Goal: Task Accomplishment & Management: Use online tool/utility

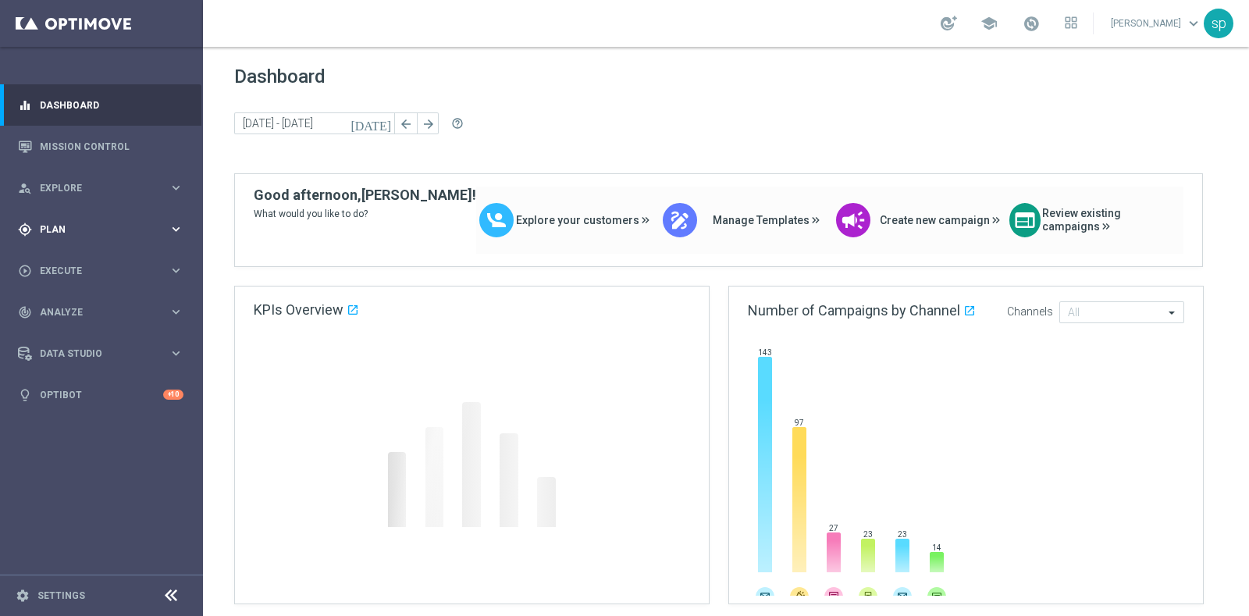
click at [48, 229] on span "Plan" at bounding box center [104, 229] width 129 height 9
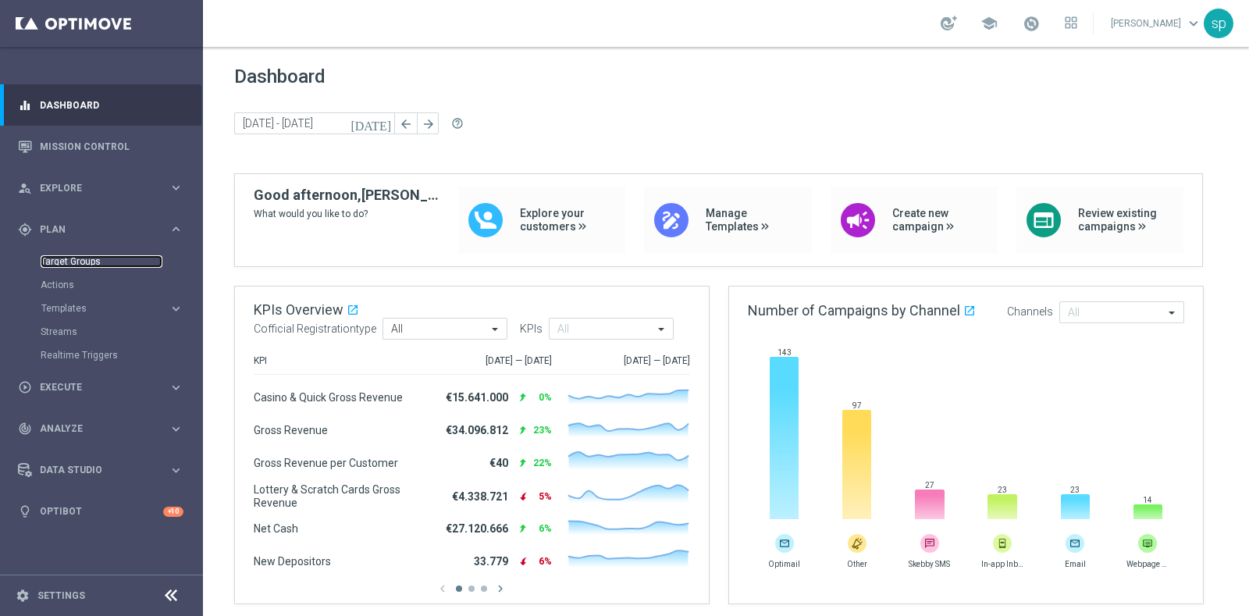
click at [76, 257] on link "Target Groups" at bounding box center [102, 261] width 122 height 12
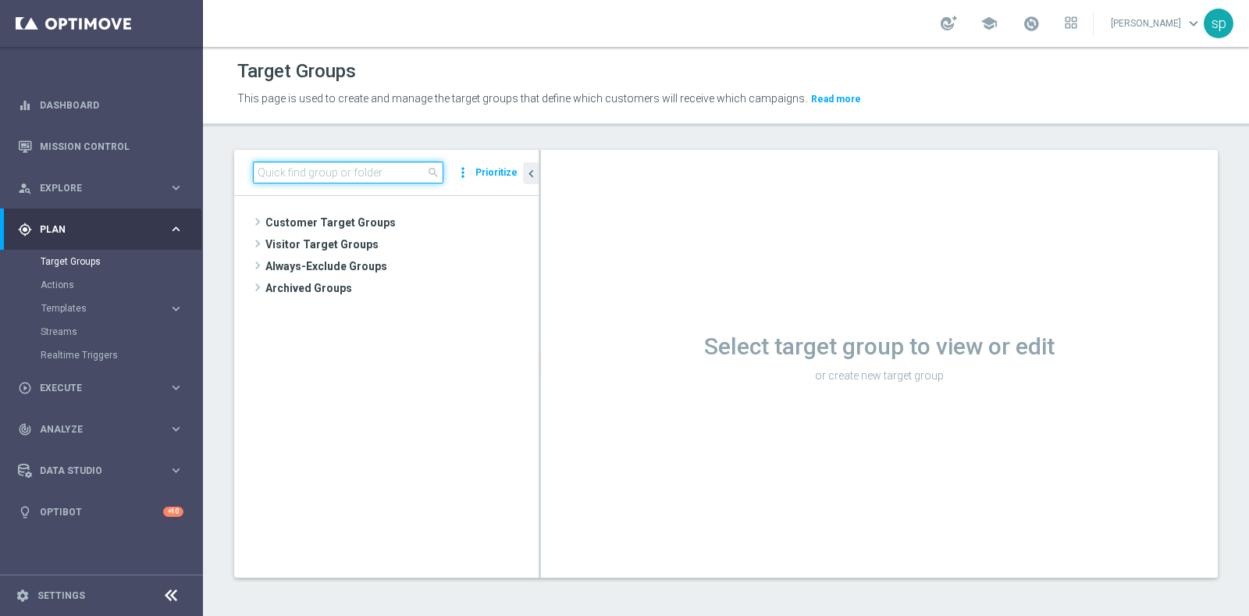
click at [368, 179] on input at bounding box center [348, 173] width 190 height 22
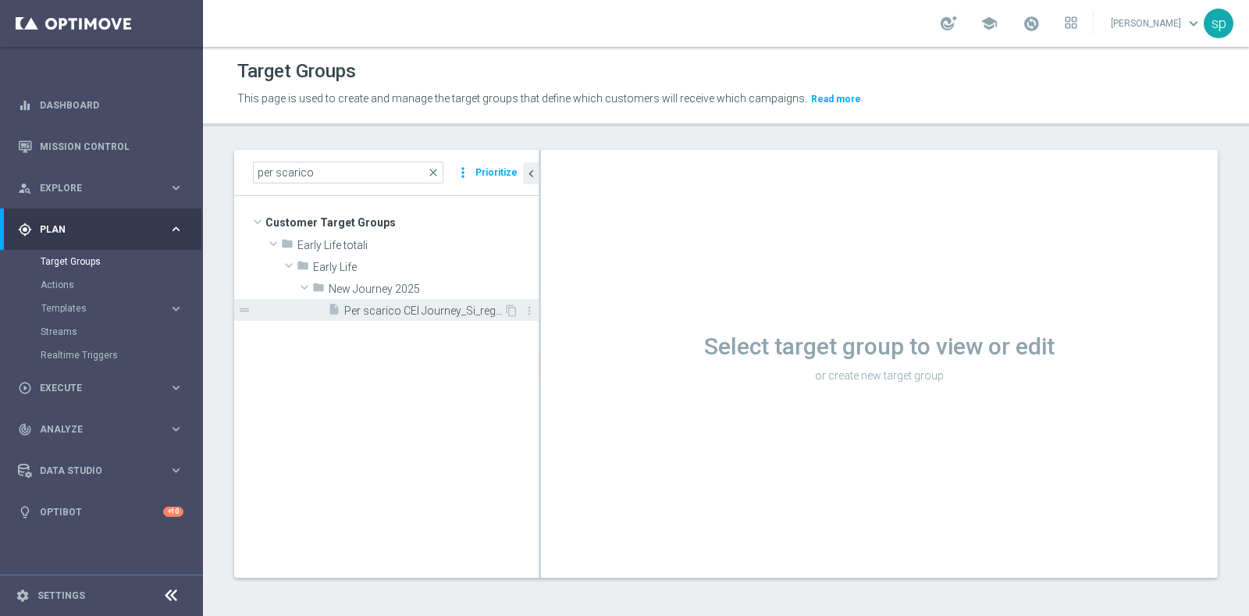
click at [403, 311] on span "Per scarico CEI Journey_Si_reg 8-16" at bounding box center [423, 310] width 159 height 13
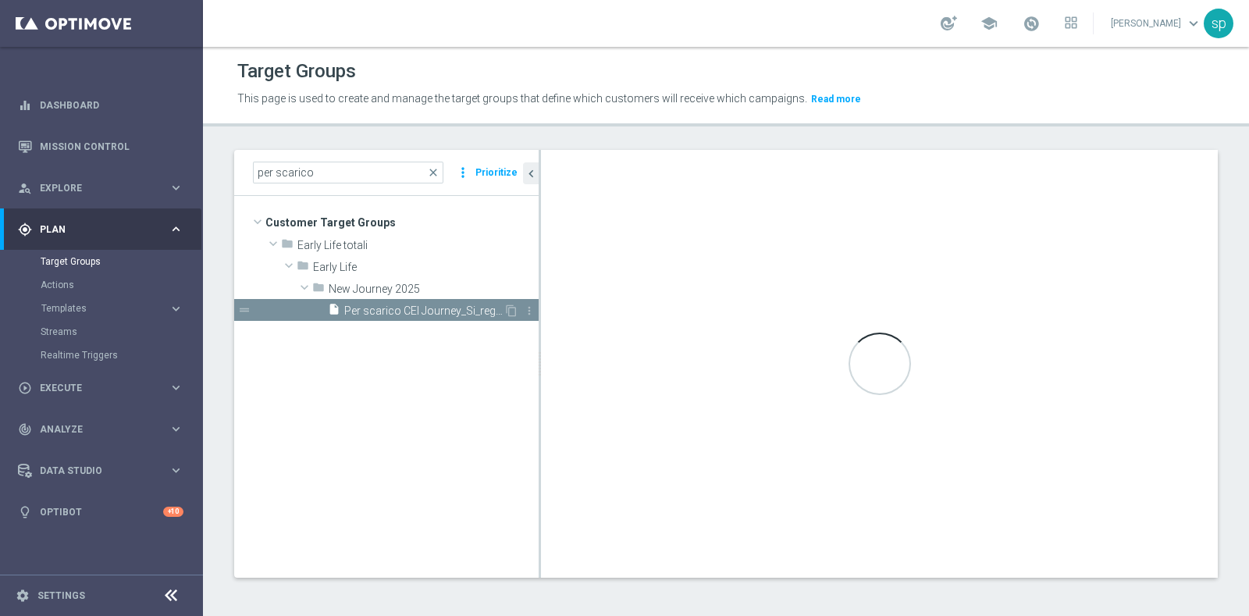
click at [451, 307] on span "Per scarico CEI Journey_Si_reg 8-16" at bounding box center [423, 310] width 159 height 13
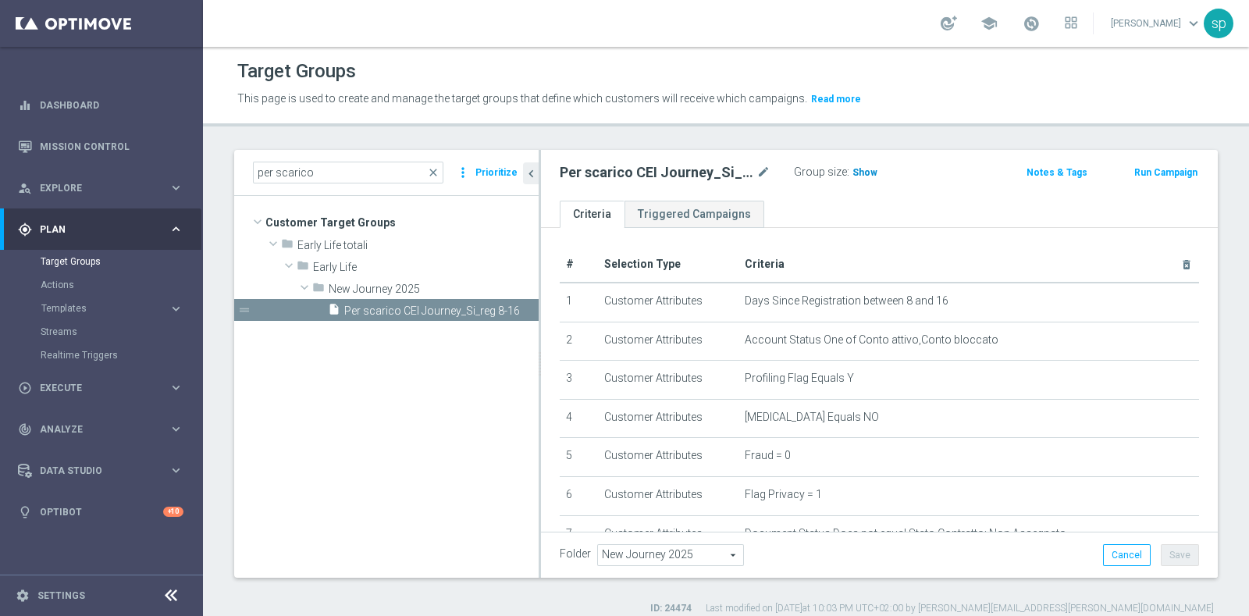
click at [858, 173] on span "Show" at bounding box center [865, 172] width 25 height 11
click at [877, 164] on h3 "14,438" at bounding box center [869, 175] width 37 height 23
click at [868, 169] on span "14,438" at bounding box center [869, 174] width 33 height 15
drag, startPoint x: 335, startPoint y: 178, endPoint x: 253, endPoint y: 162, distance: 83.4
click at [253, 162] on input "per scarico" at bounding box center [348, 173] width 190 height 22
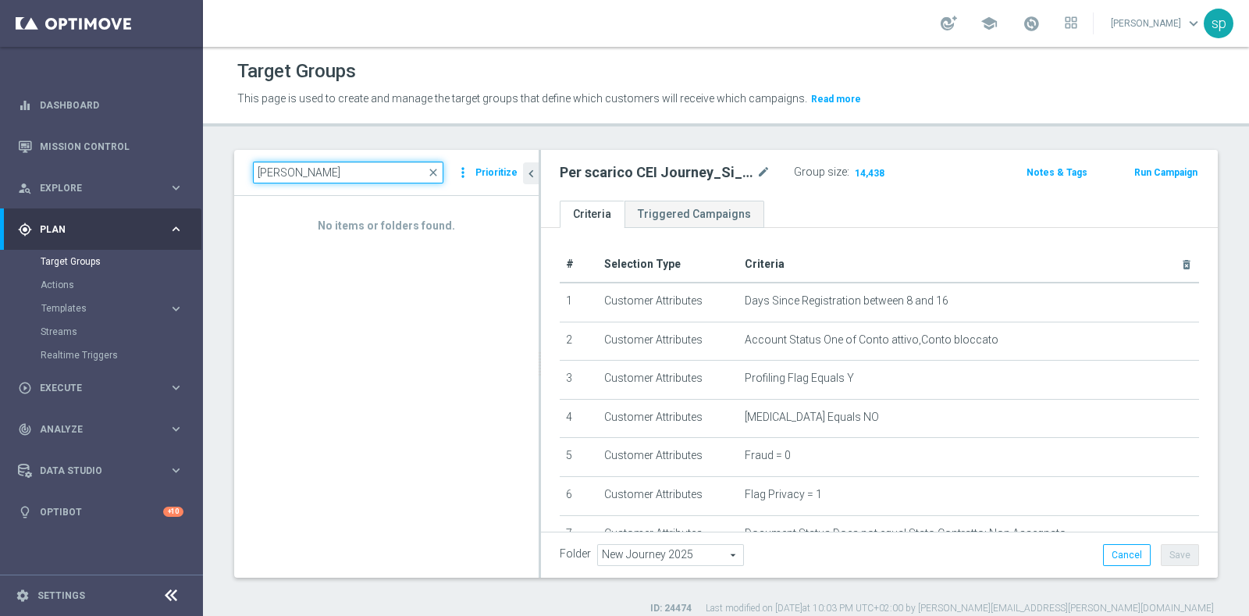
click at [269, 175] on input "[PERSON_NAME]" at bounding box center [348, 173] width 190 height 22
click at [266, 168] on input "[PERSON_NAME]" at bounding box center [348, 173] width 190 height 22
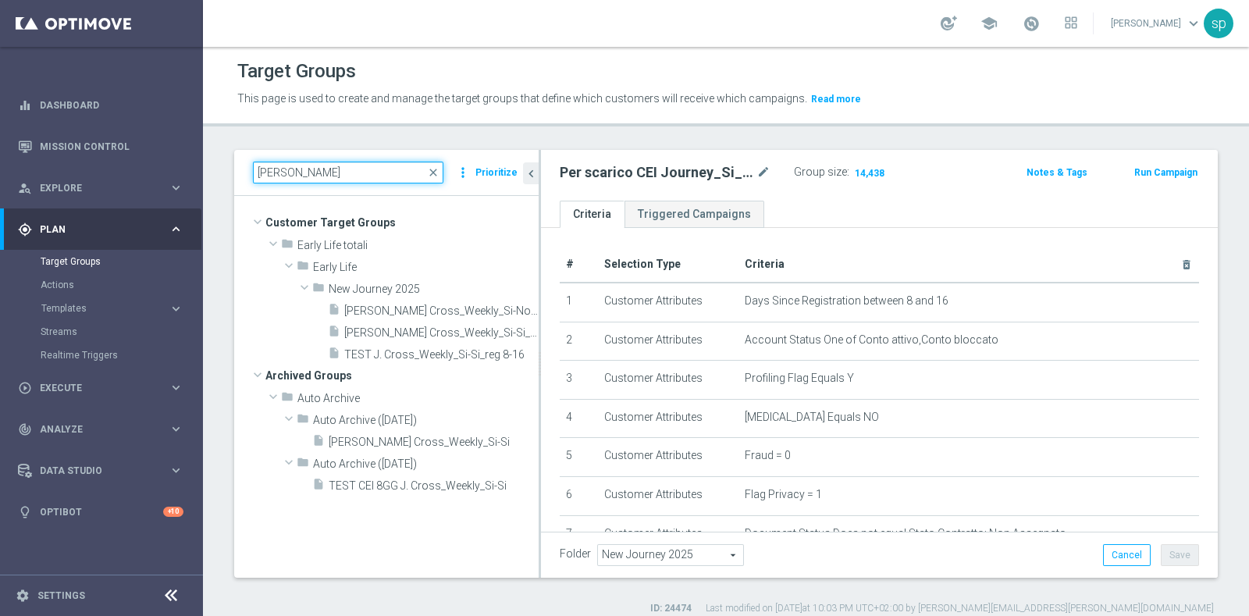
click at [333, 173] on input "[PERSON_NAME]" at bounding box center [348, 173] width 190 height 22
type input "[PERSON_NAME]"
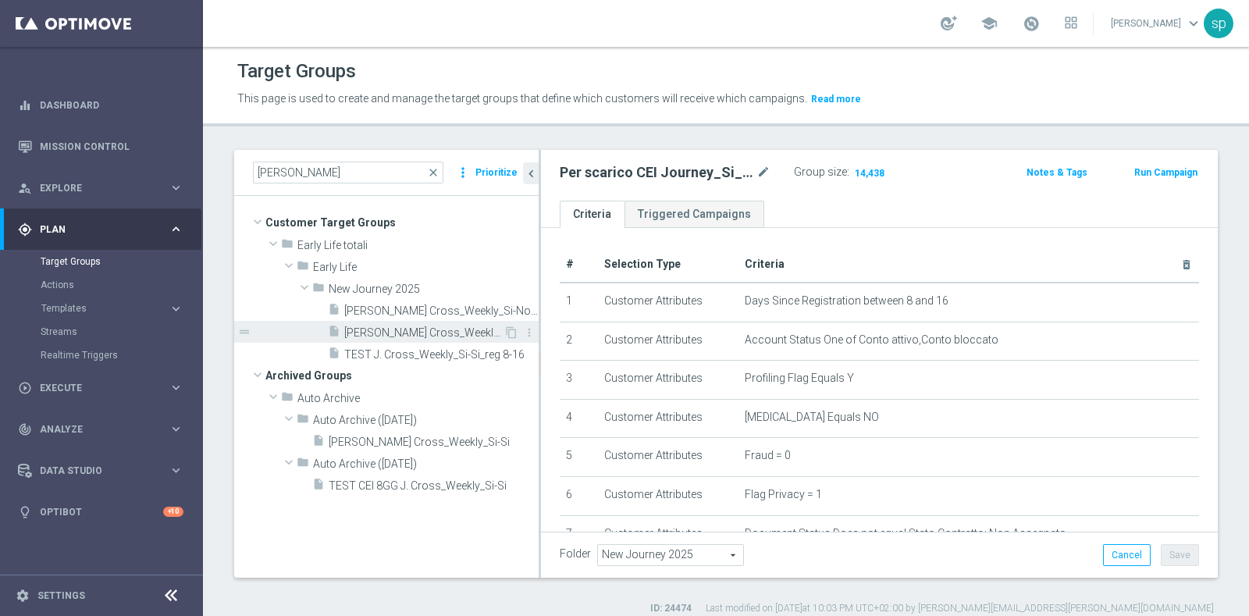
click at [420, 335] on span "[PERSON_NAME] Cross_Weekly_Si-Si_reg 8-16" at bounding box center [423, 332] width 159 height 13
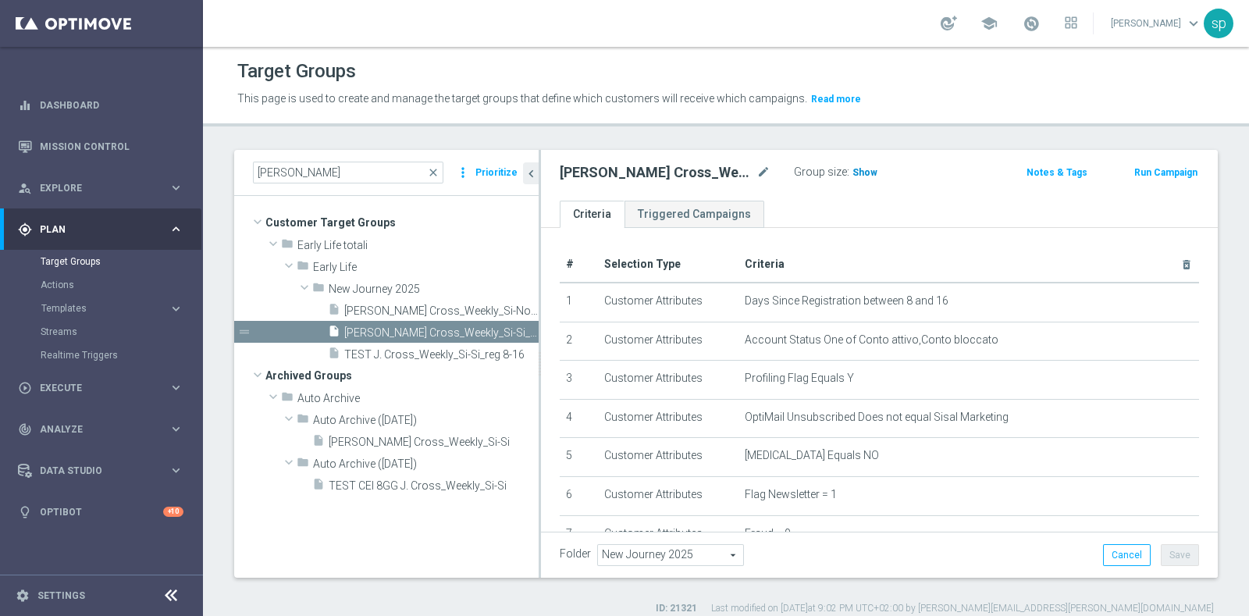
click at [861, 173] on span "Show" at bounding box center [865, 172] width 25 height 11
click at [863, 172] on span "6,156" at bounding box center [866, 174] width 27 height 15
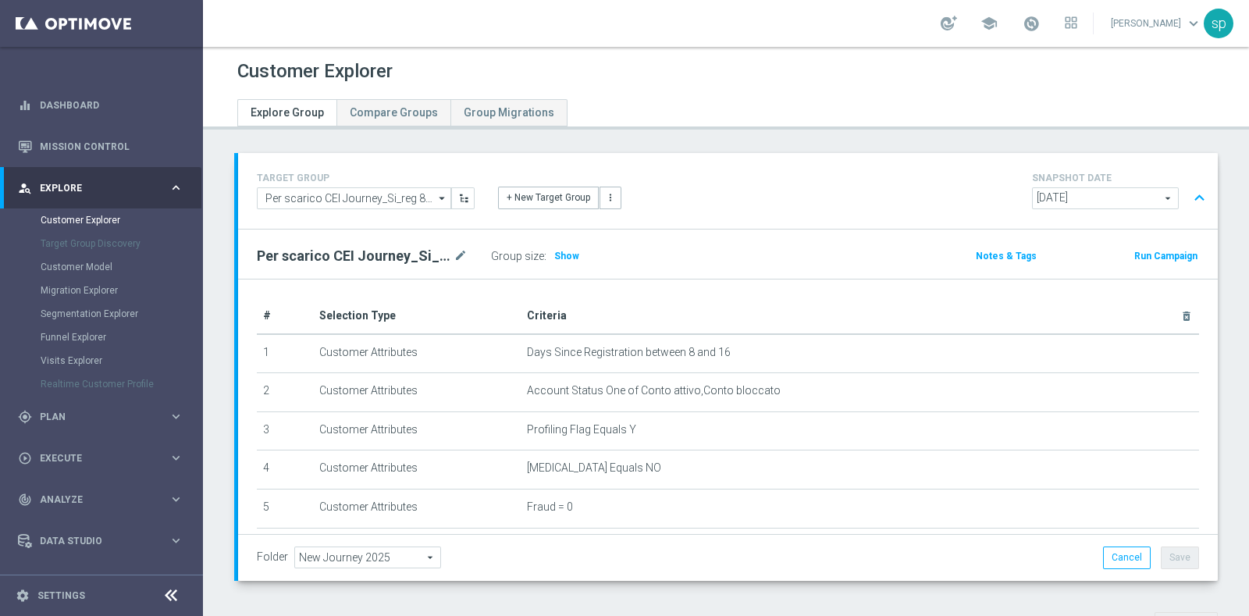
scroll to position [497, 0]
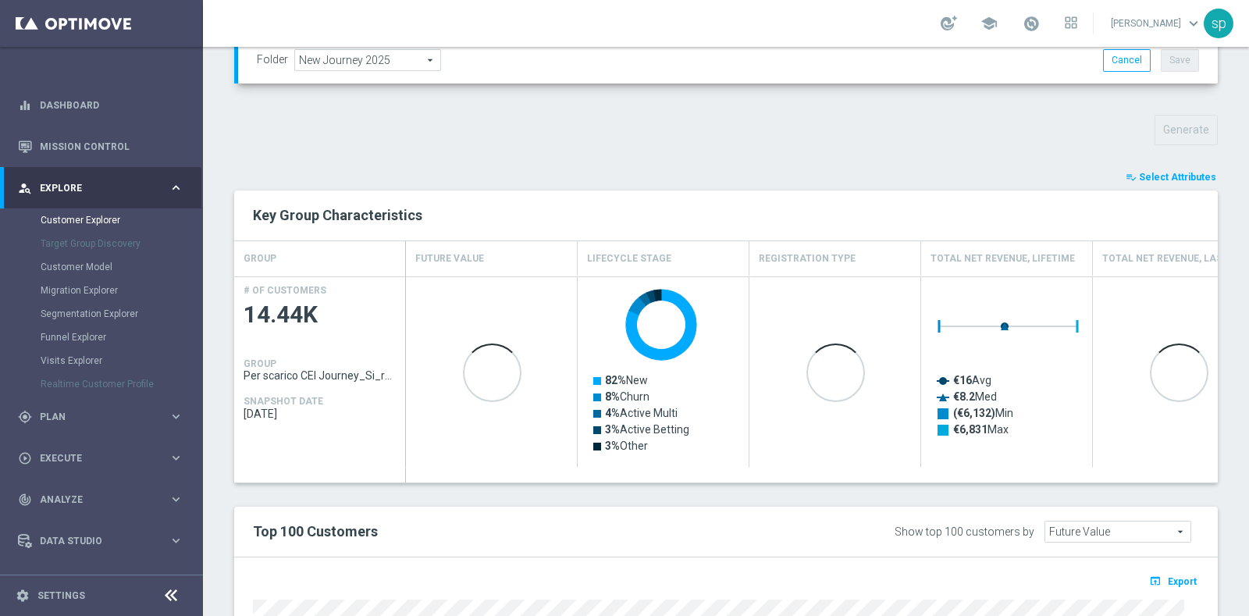
click at [1190, 173] on span "Select Attributes" at bounding box center [1177, 177] width 77 height 11
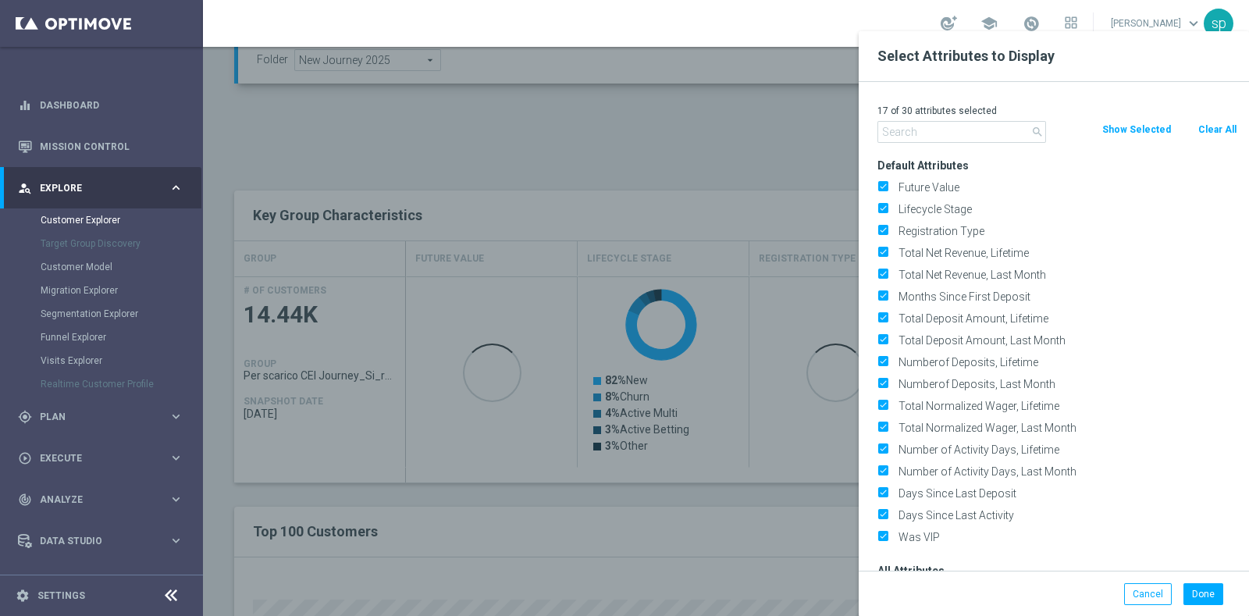
click at [1215, 123] on button "Clear All" at bounding box center [1217, 129] width 41 height 17
checkbox input "false"
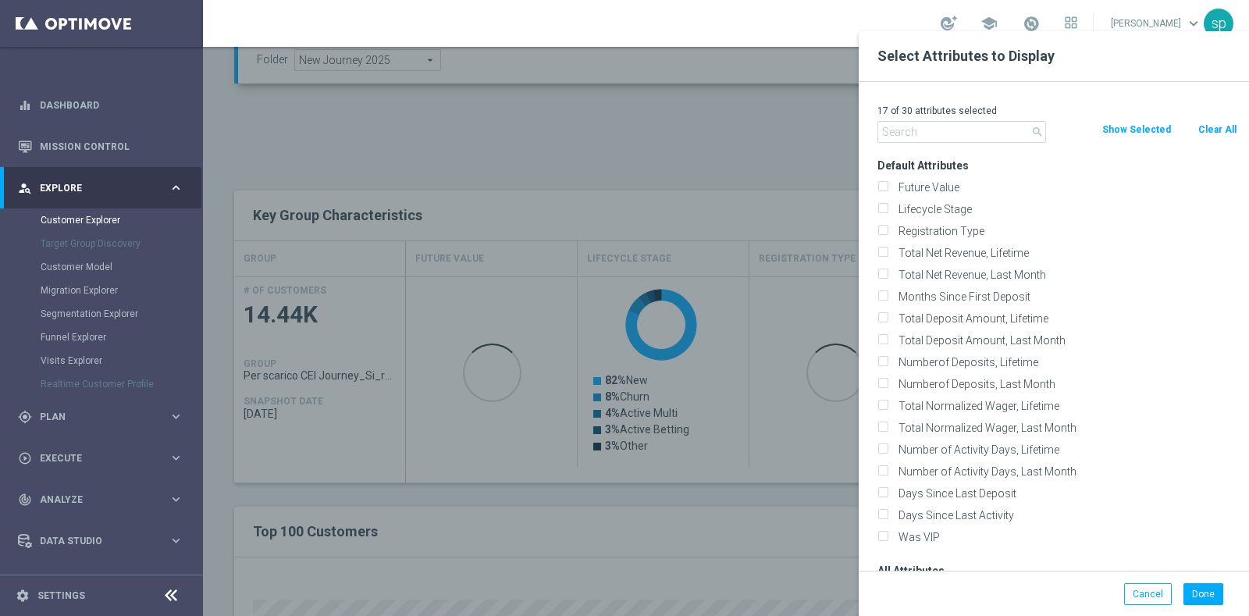
checkbox input "false"
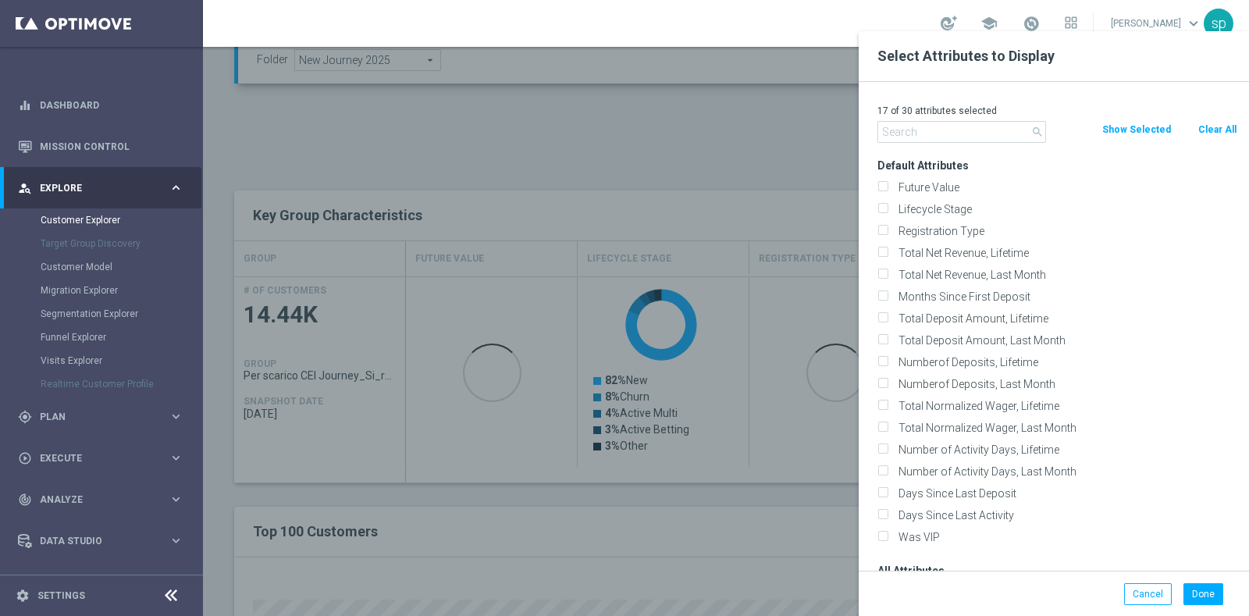
checkbox input "false"
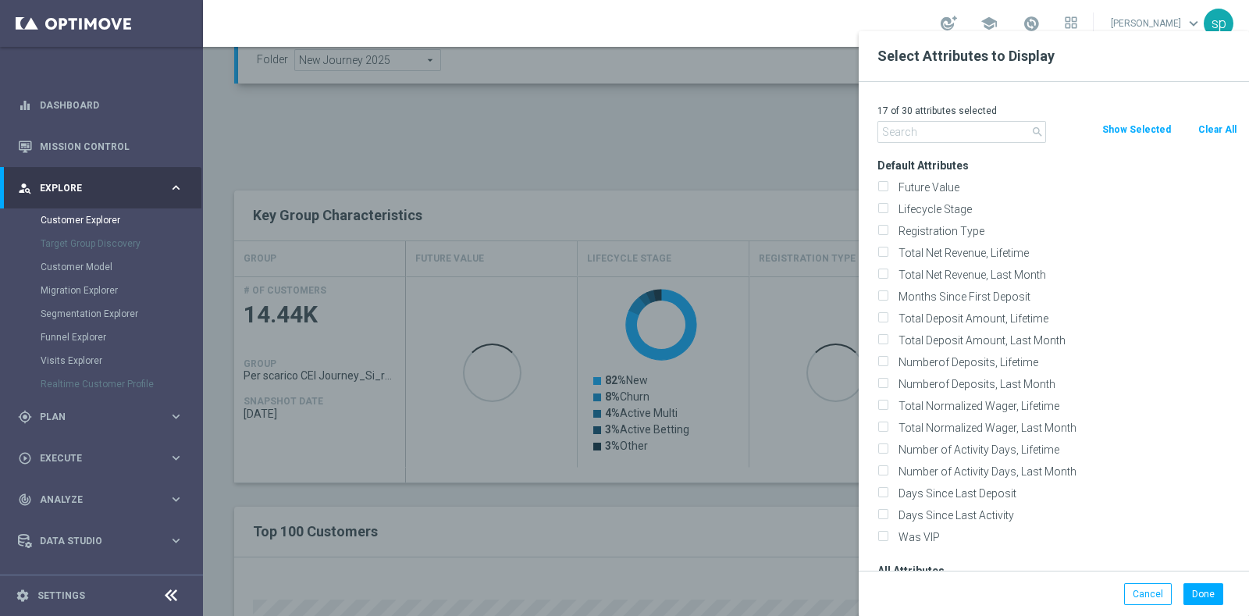
checkbox input "false"
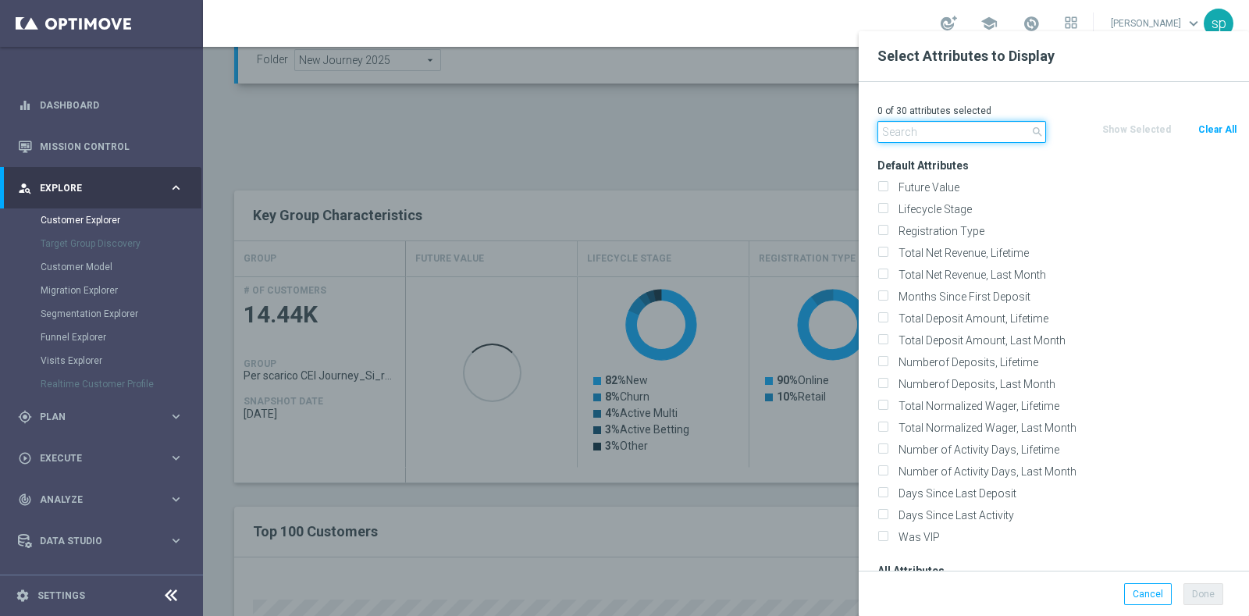
click at [961, 134] on input "text" at bounding box center [962, 132] width 169 height 22
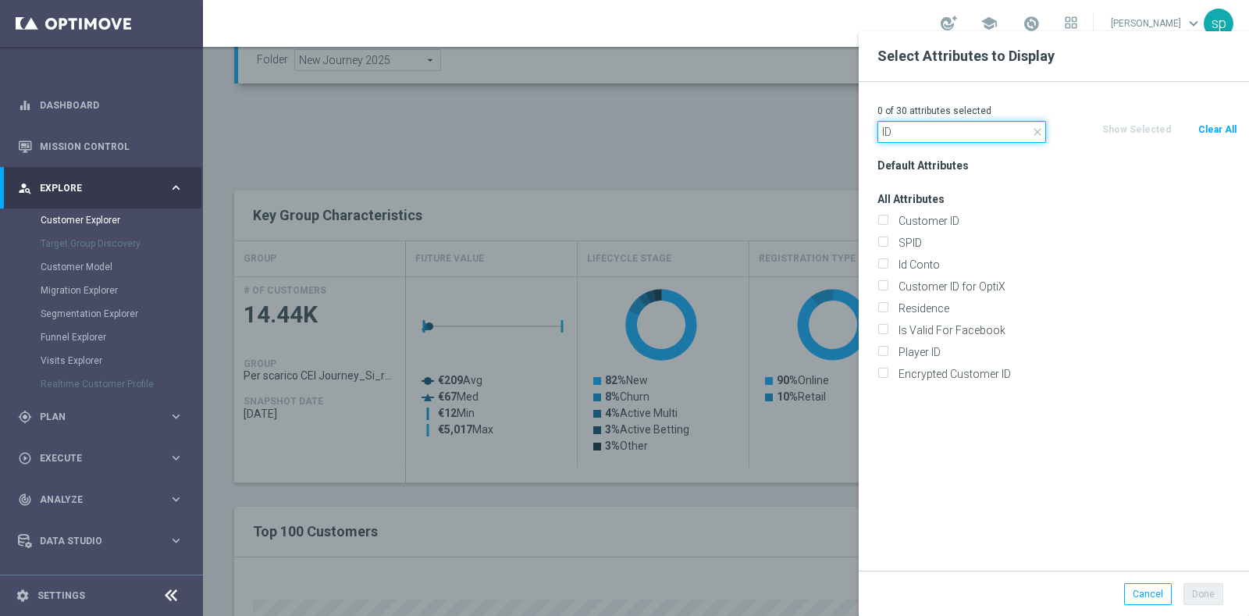
type input "ID"
click at [761, 310] on div at bounding box center [827, 339] width 1249 height 616
click at [931, 260] on label "Id Conto" at bounding box center [1065, 265] width 344 height 14
click at [888, 262] on input "Id Conto" at bounding box center [883, 267] width 10 height 10
checkbox input "true"
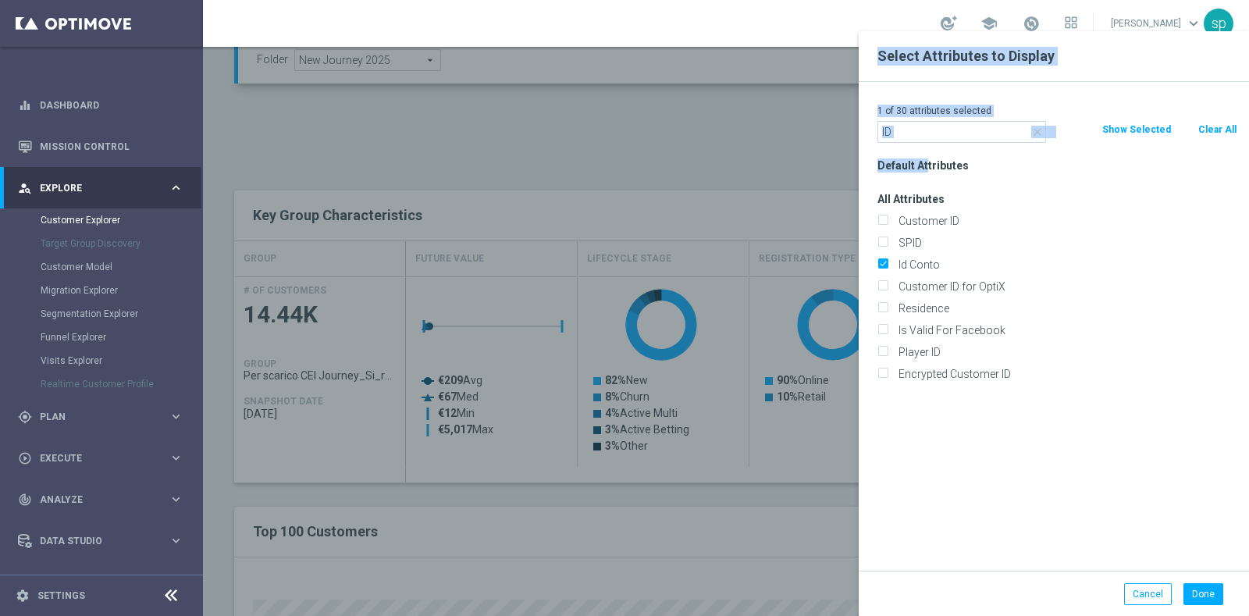
drag, startPoint x: 925, startPoint y: 143, endPoint x: 824, endPoint y: 114, distance: 105.5
click at [905, 134] on input "ID" at bounding box center [962, 132] width 169 height 22
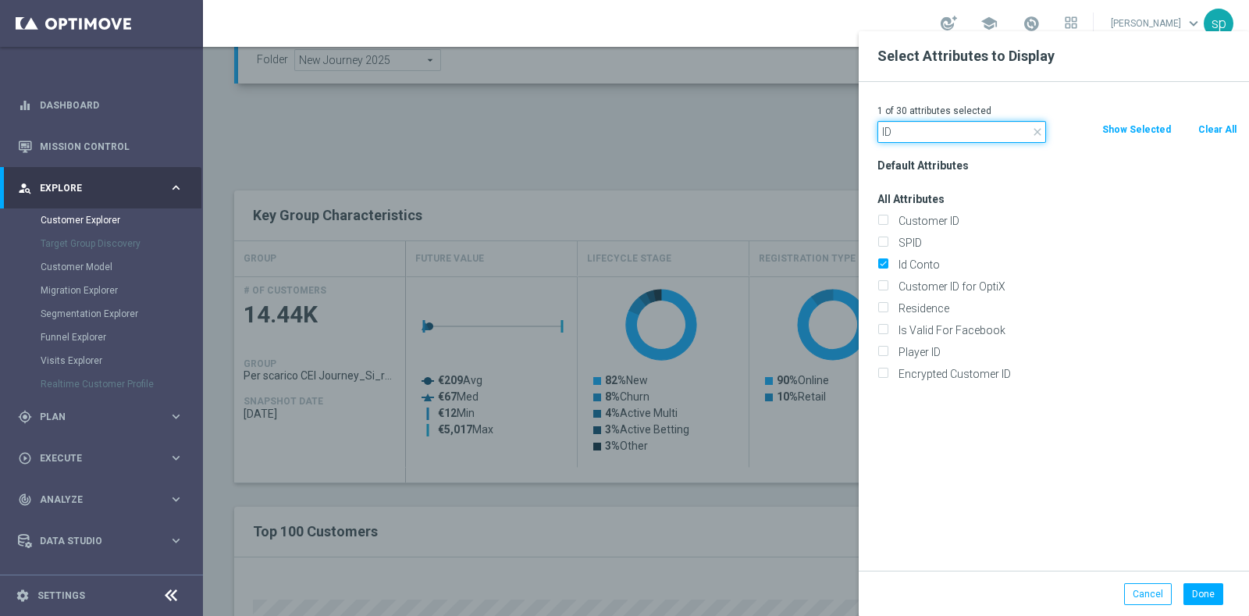
type input "I"
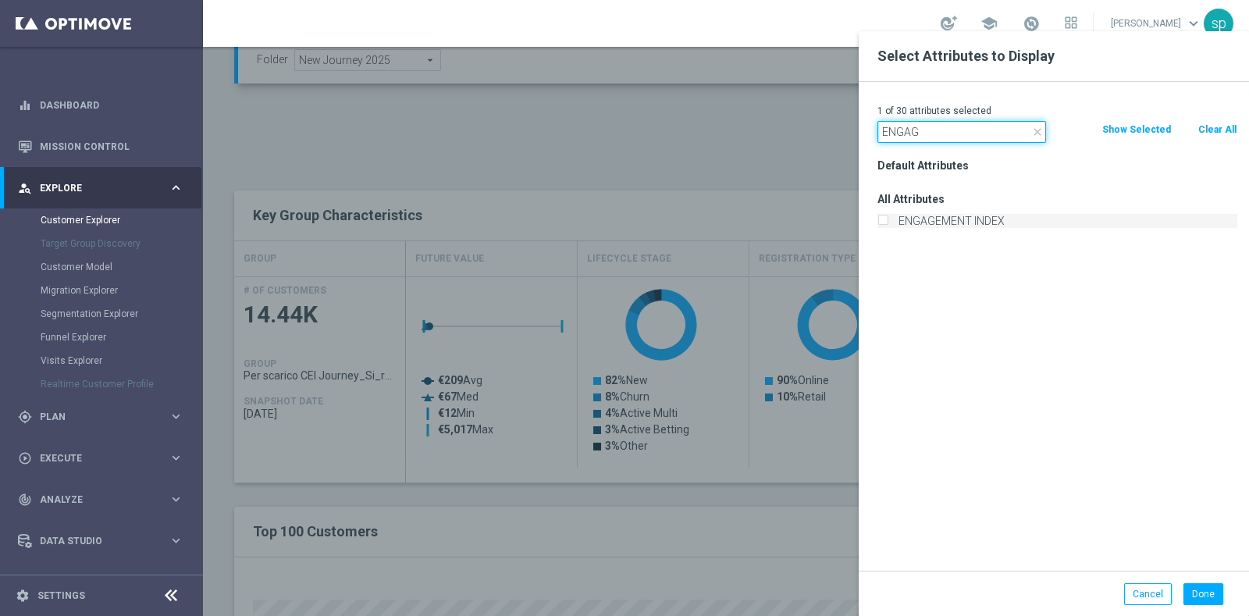
type input "ENGAG"
click at [949, 222] on label "ENGAGEMENT INDEX" at bounding box center [1065, 221] width 344 height 14
click at [888, 222] on input "ENGAGEMENT INDEX" at bounding box center [883, 223] width 10 height 10
checkbox input "true"
click at [1206, 591] on button "Done" at bounding box center [1204, 594] width 40 height 22
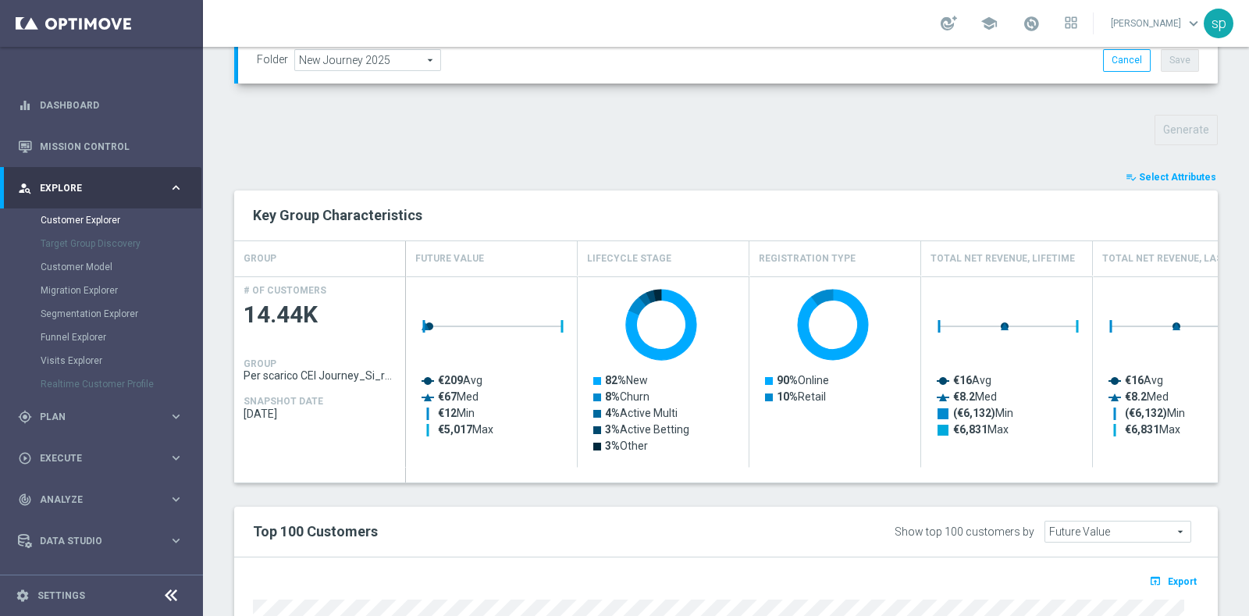
type input "Search"
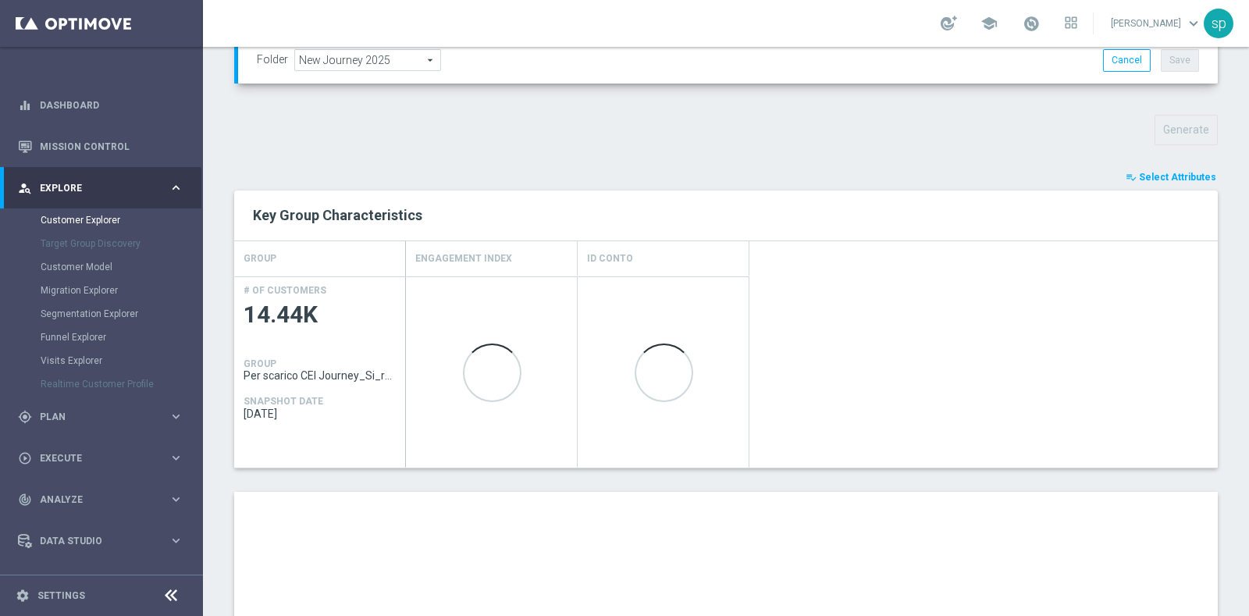
scroll to position [842, 0]
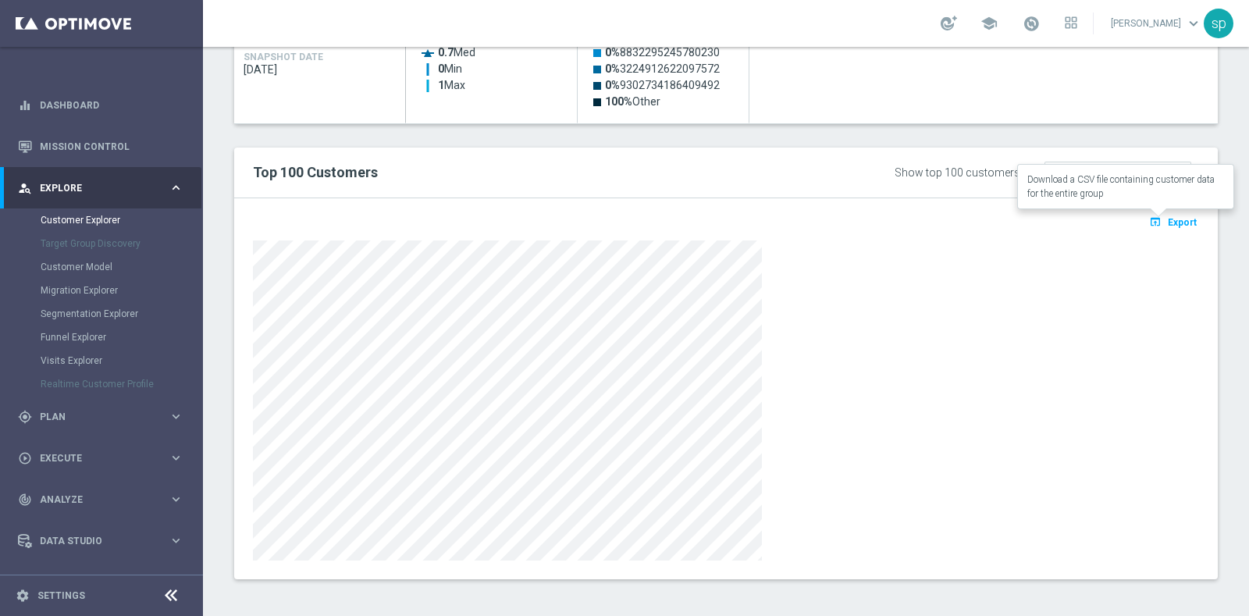
click at [1168, 222] on span "Export" at bounding box center [1182, 222] width 29 height 11
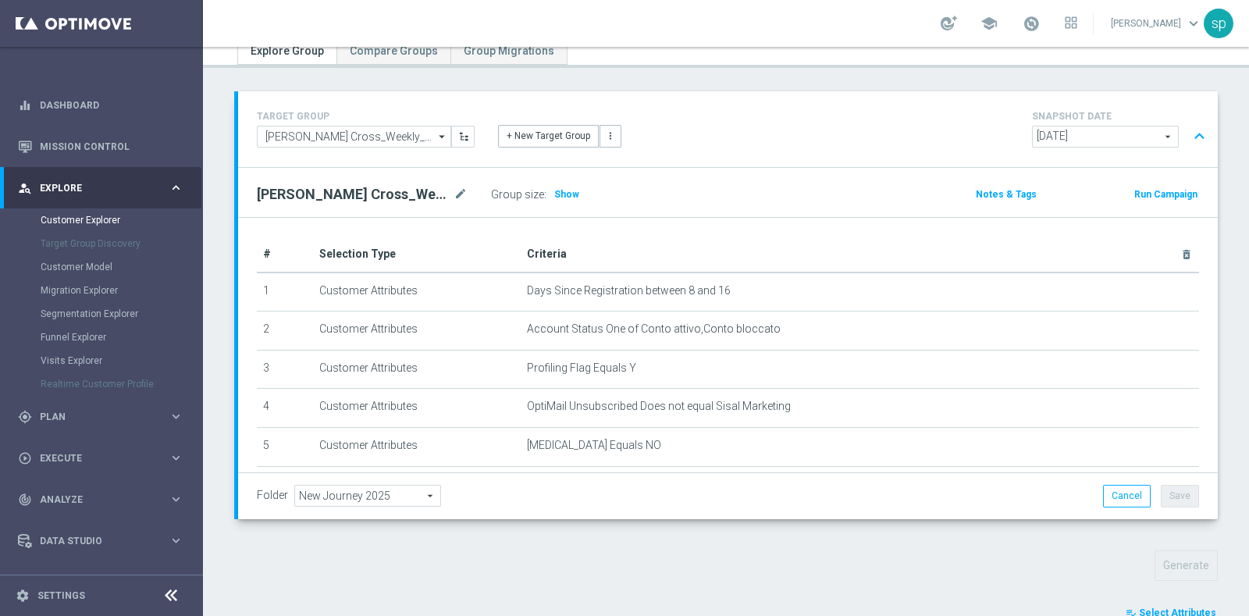
scroll to position [559, 0]
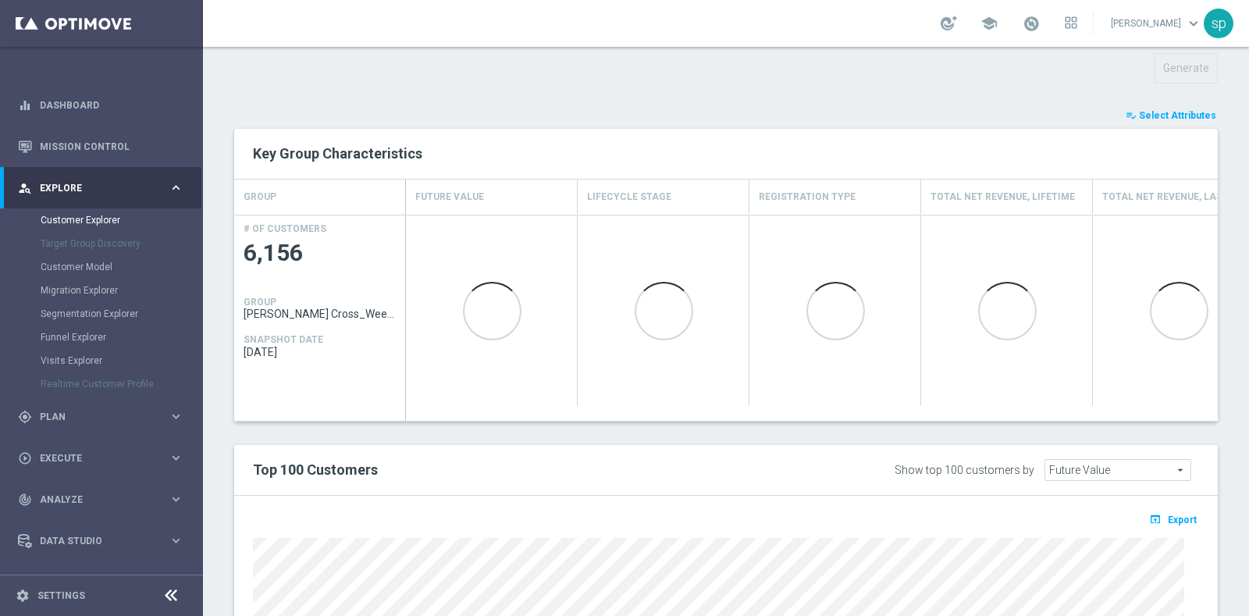
click at [1182, 98] on div "TARGET GROUP J. Cross_Weekly_Si-Si_reg 8-16 J. Cross_Weekly_Si-Si_reg 8-16 arro…" at bounding box center [726, 247] width 1046 height 1306
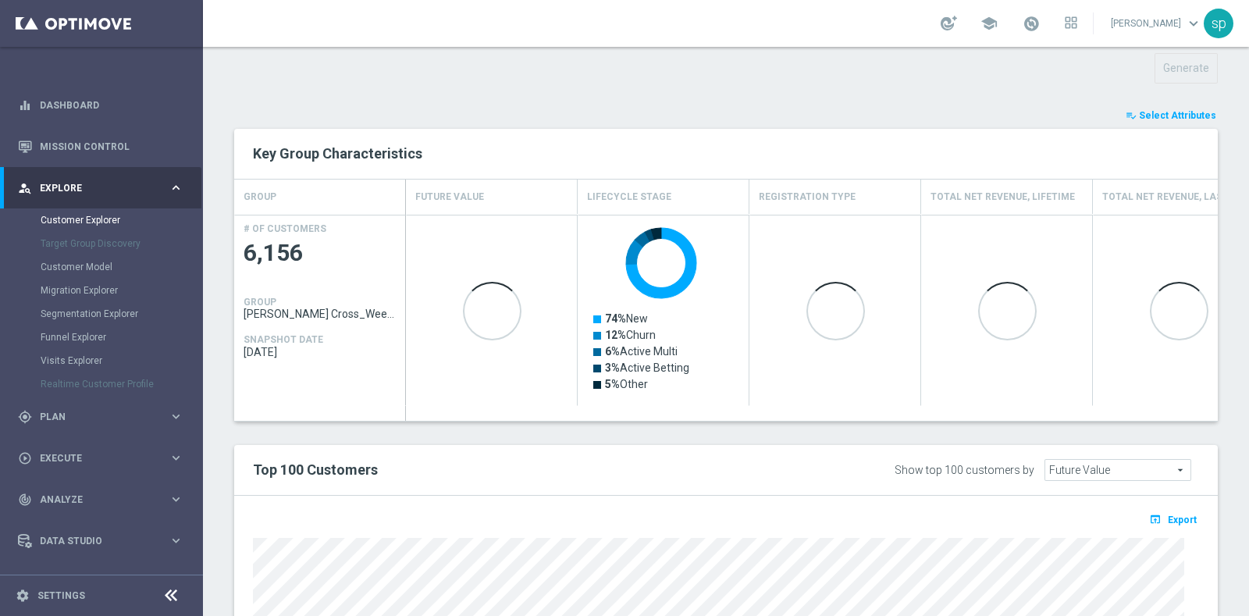
click at [1187, 119] on button "playlist_add_check Select Attributes" at bounding box center [1171, 115] width 94 height 17
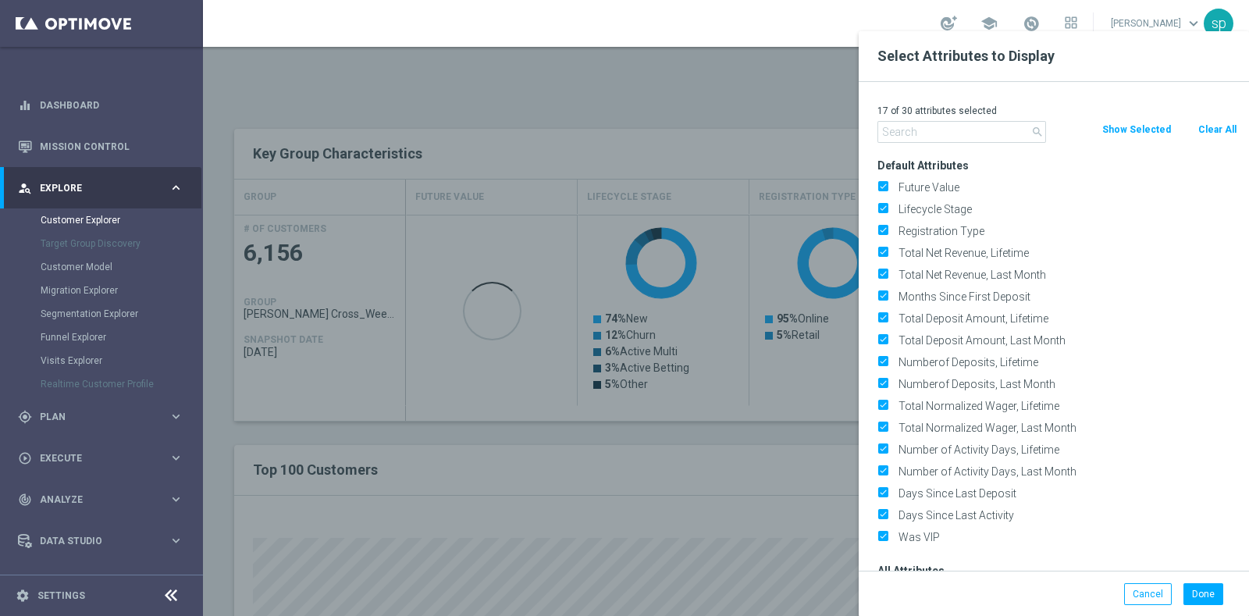
click at [1206, 134] on button "Clear All" at bounding box center [1217, 129] width 41 height 17
checkbox input "false"
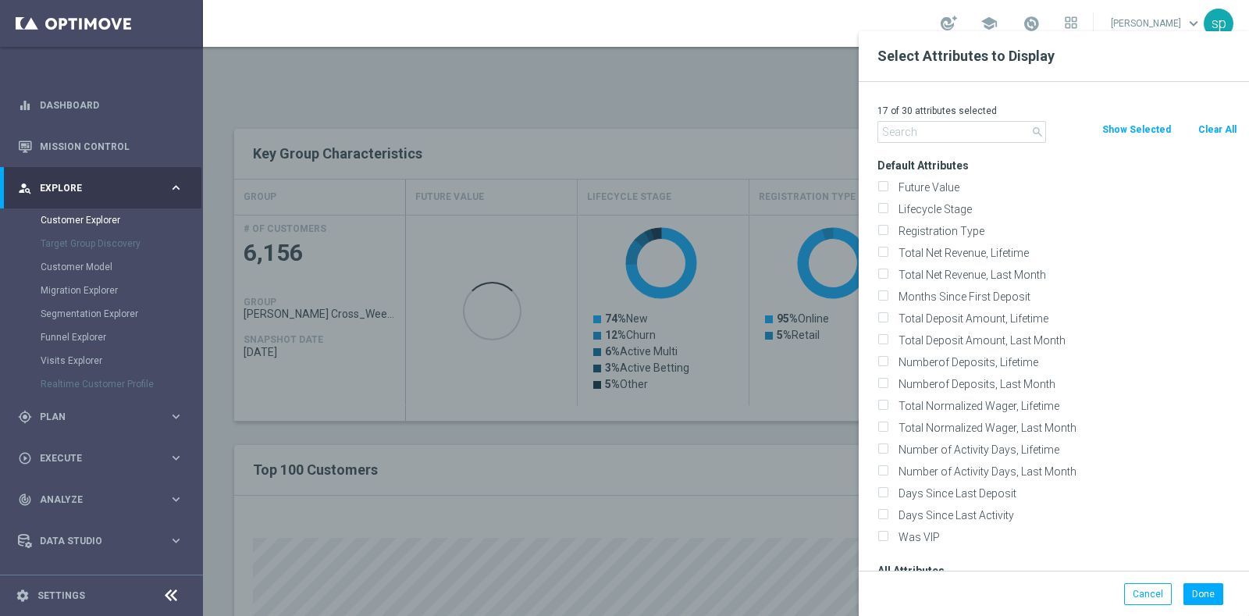
checkbox input "false"
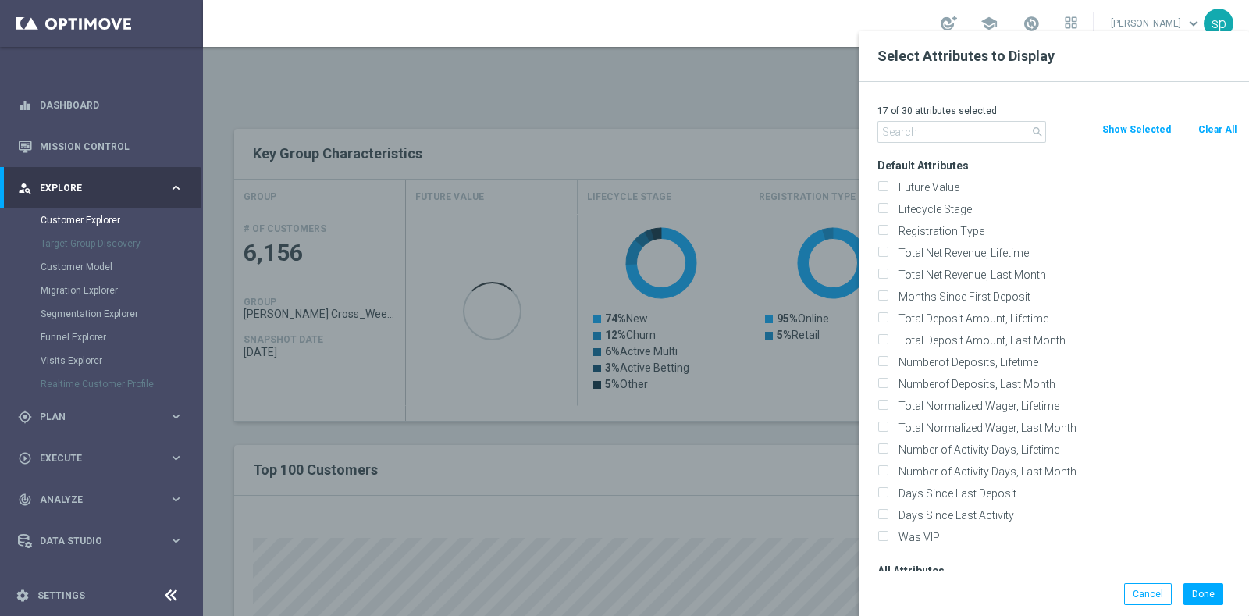
checkbox input "false"
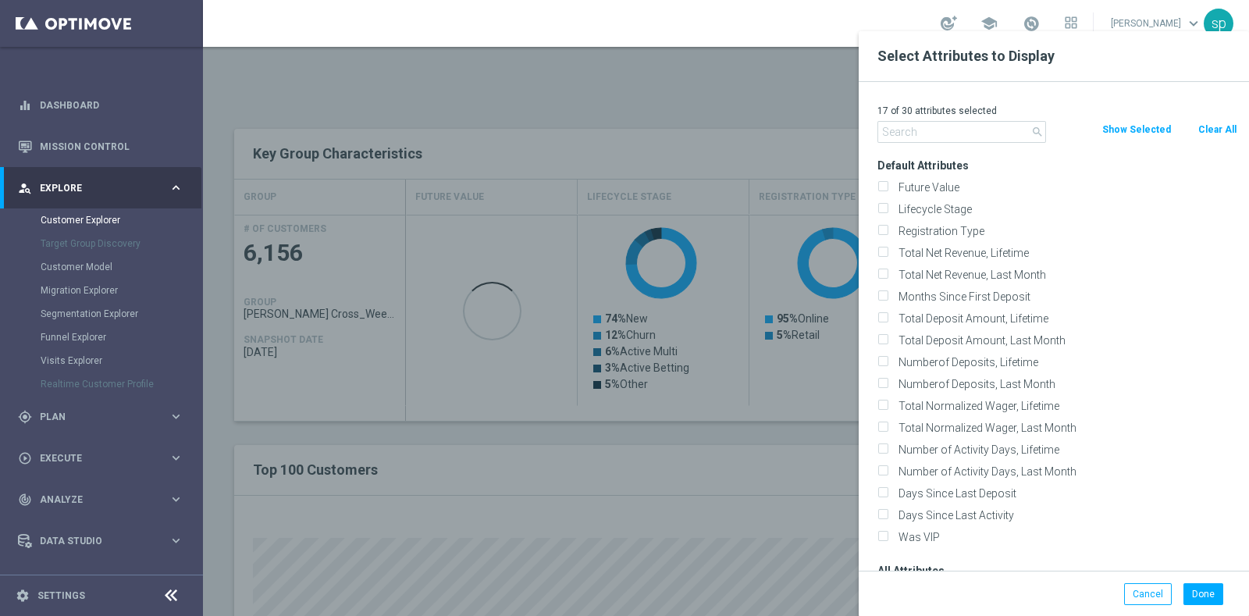
checkbox input "false"
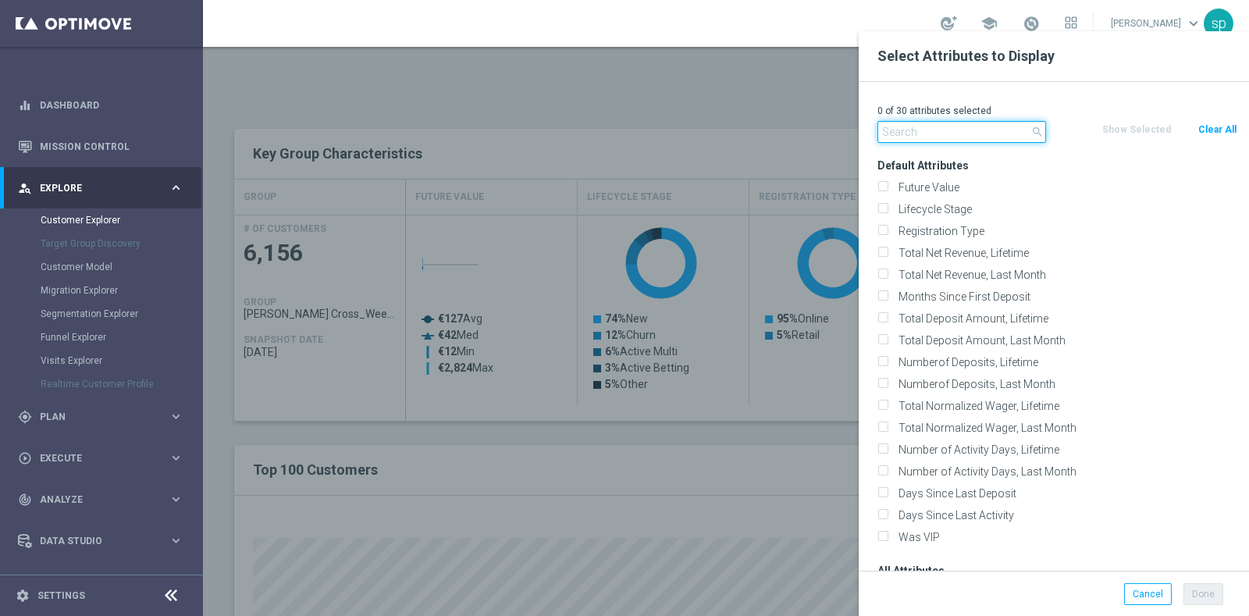
click at [981, 139] on input "text" at bounding box center [962, 132] width 169 height 22
type input "u"
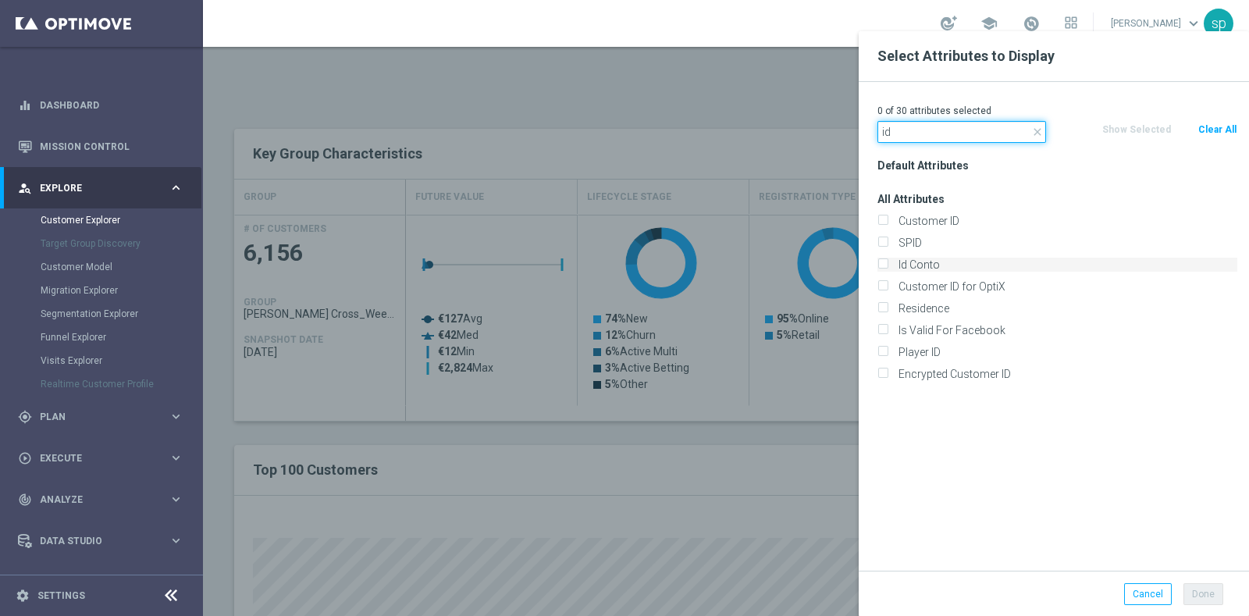
type input "id"
click at [969, 259] on label "Id Conto" at bounding box center [1065, 265] width 344 height 14
click at [888, 262] on input "Id Conto" at bounding box center [883, 267] width 10 height 10
checkbox input "true"
drag, startPoint x: 910, startPoint y: 124, endPoint x: 820, endPoint y: 126, distance: 89.8
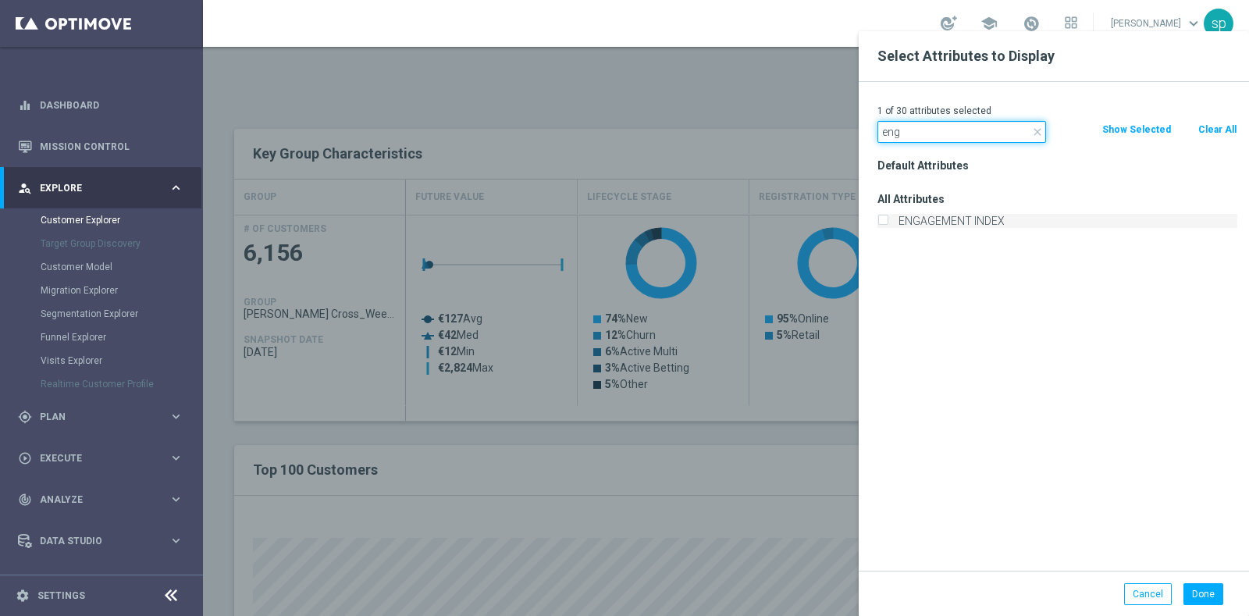
type input "eng"
click at [952, 214] on label "ENGAGEMENT INDEX" at bounding box center [1065, 221] width 344 height 14
click at [888, 218] on input "ENGAGEMENT INDEX" at bounding box center [883, 223] width 10 height 10
checkbox input "true"
click at [1199, 596] on button "Done" at bounding box center [1204, 594] width 40 height 22
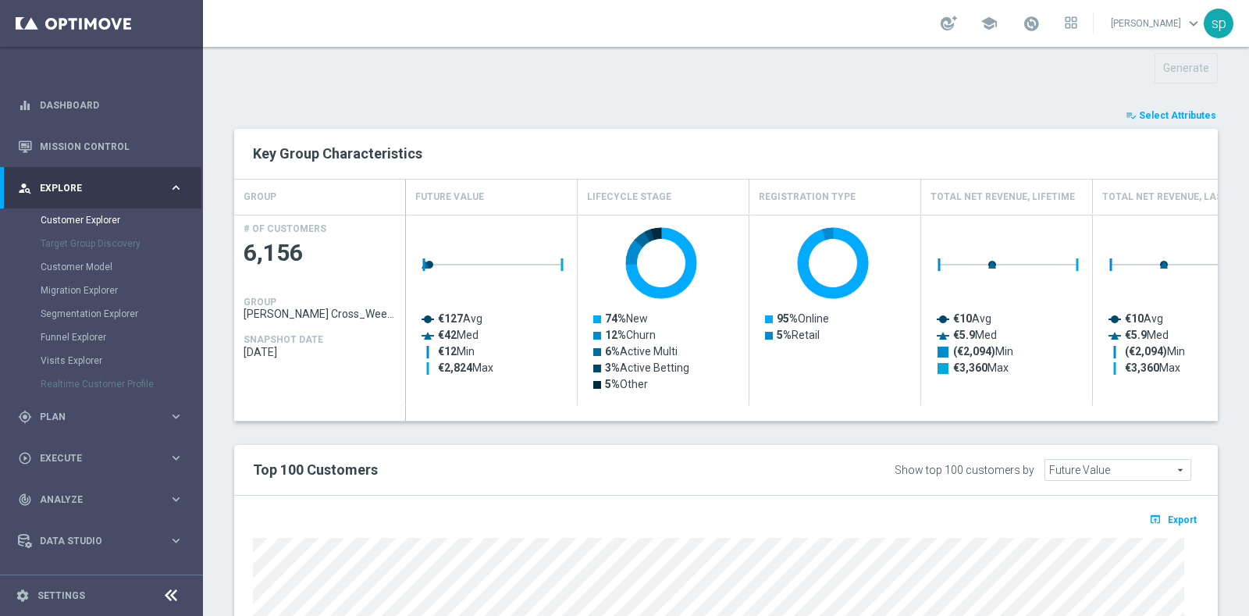
type input "Search"
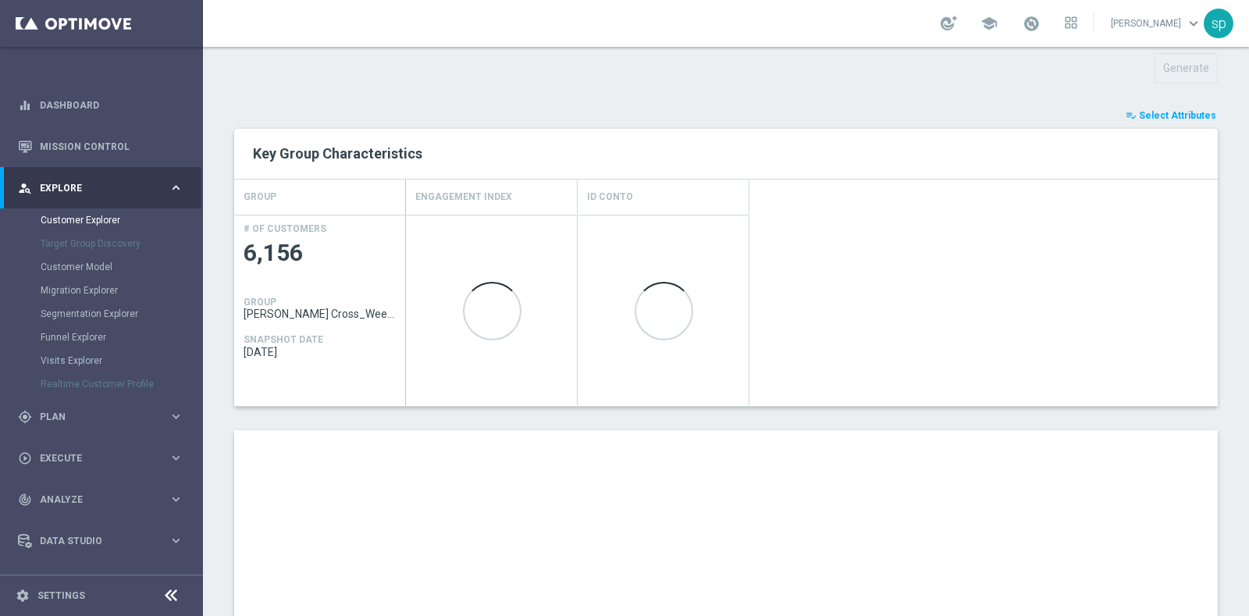
scroll to position [842, 0]
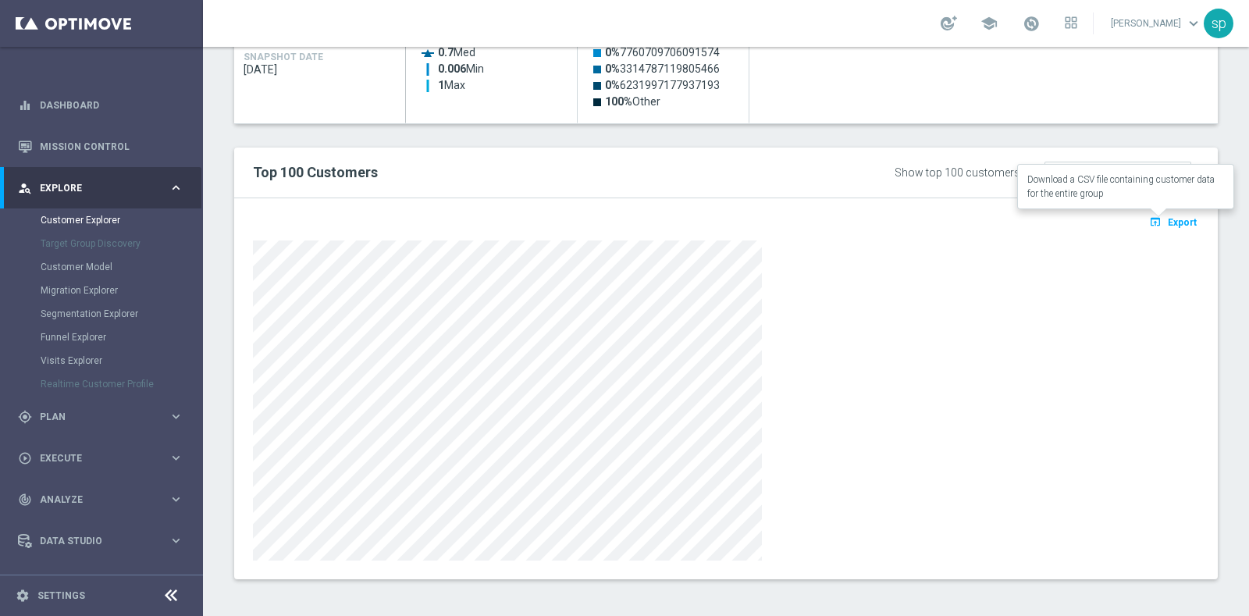
click at [1168, 219] on span "Export" at bounding box center [1182, 222] width 29 height 11
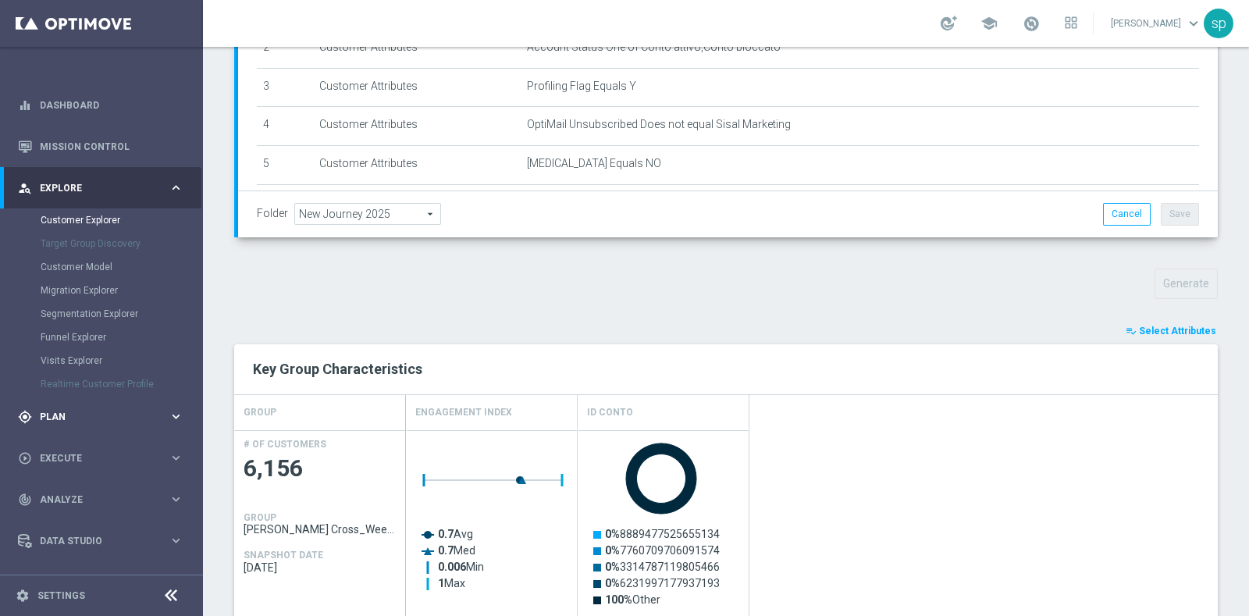
click at [55, 420] on span "Plan" at bounding box center [104, 416] width 129 height 9
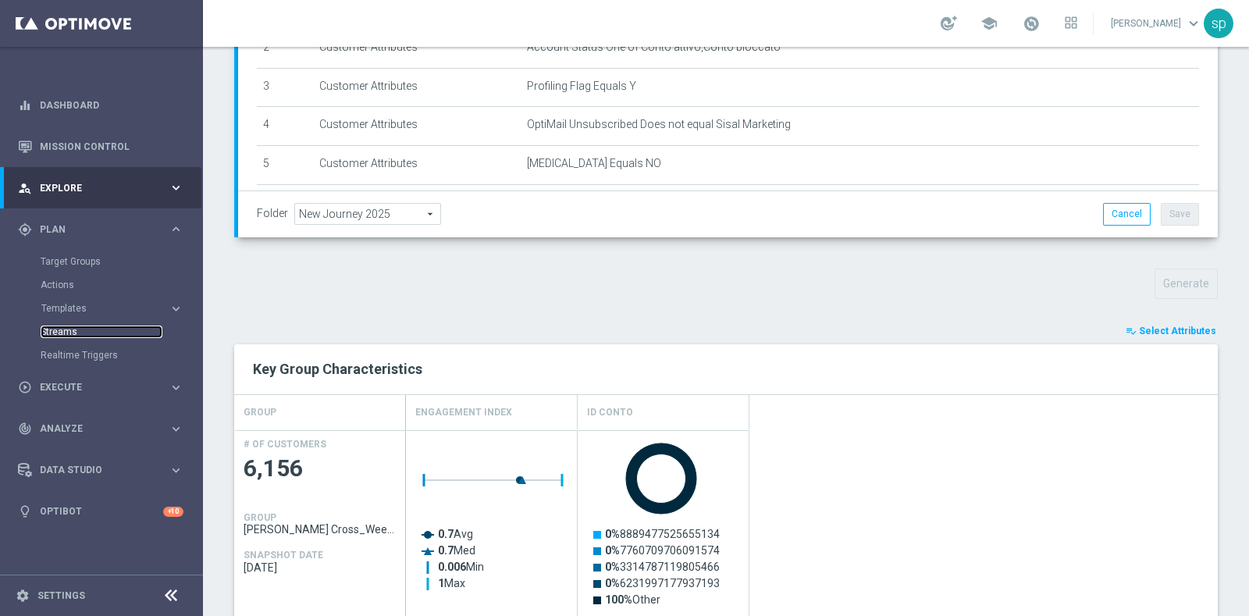
click at [59, 328] on link "Streams" at bounding box center [102, 332] width 122 height 12
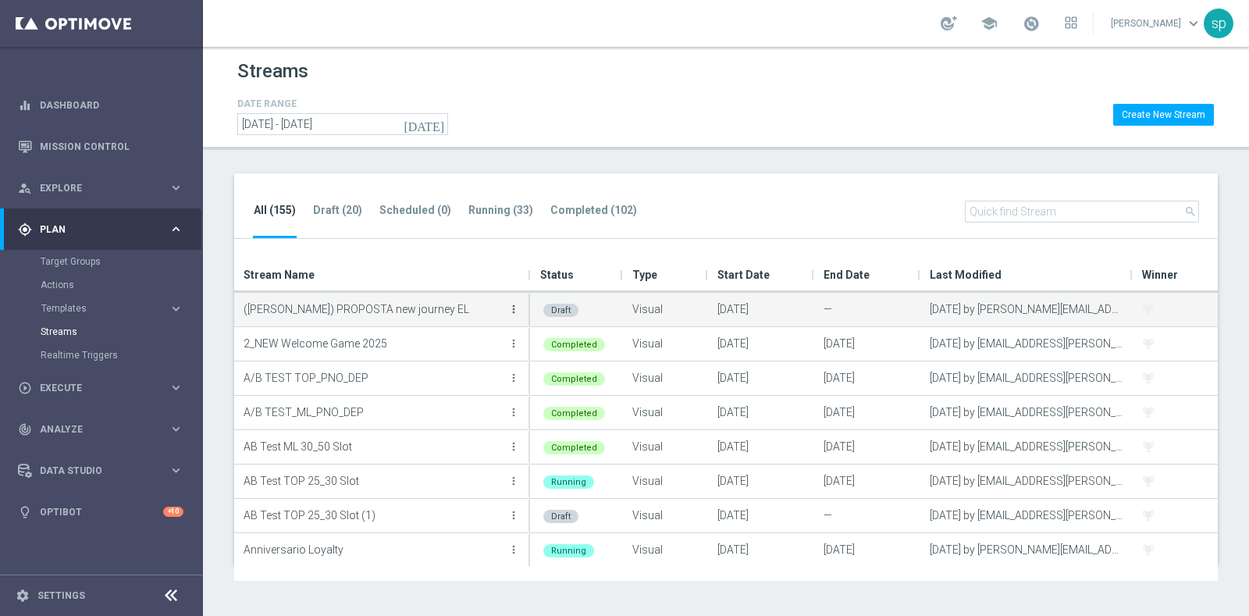
click at [514, 303] on icon "more_vert" at bounding box center [513, 309] width 12 height 12
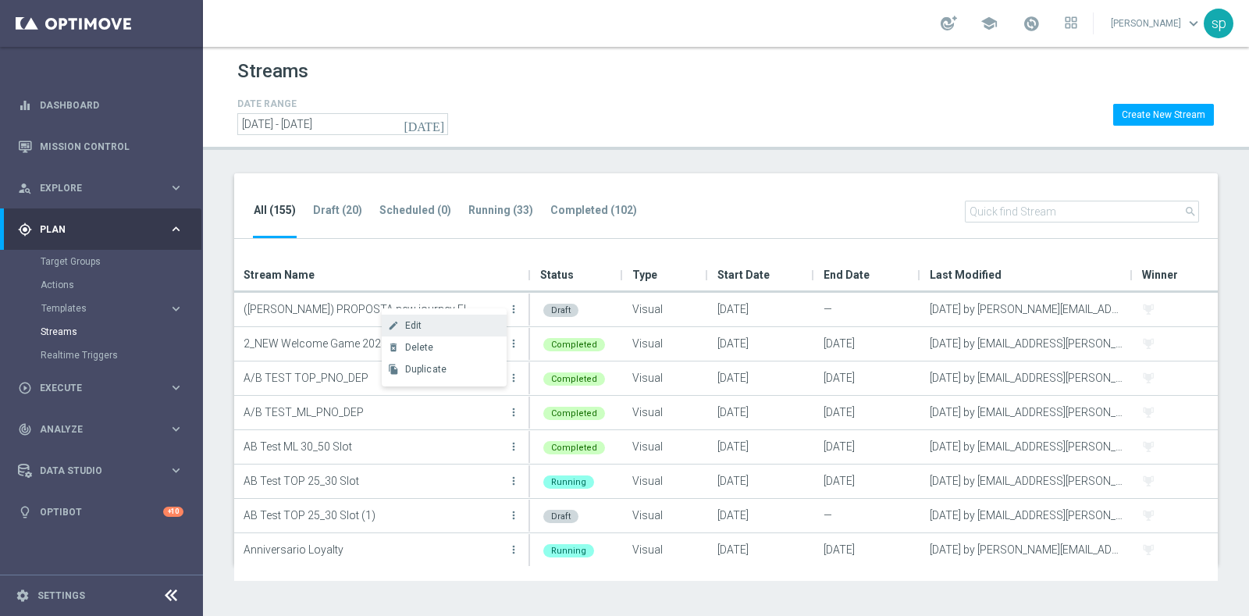
click at [457, 323] on div "Edit" at bounding box center [452, 325] width 94 height 11
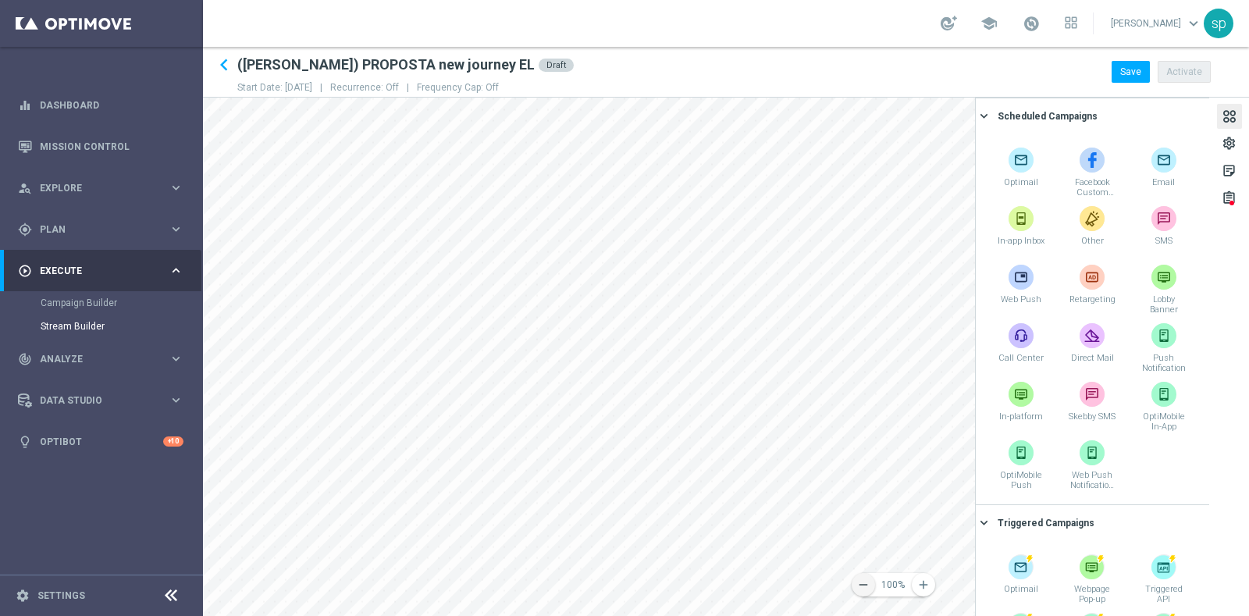
click at [867, 579] on icon "remove" at bounding box center [863, 585] width 14 height 14
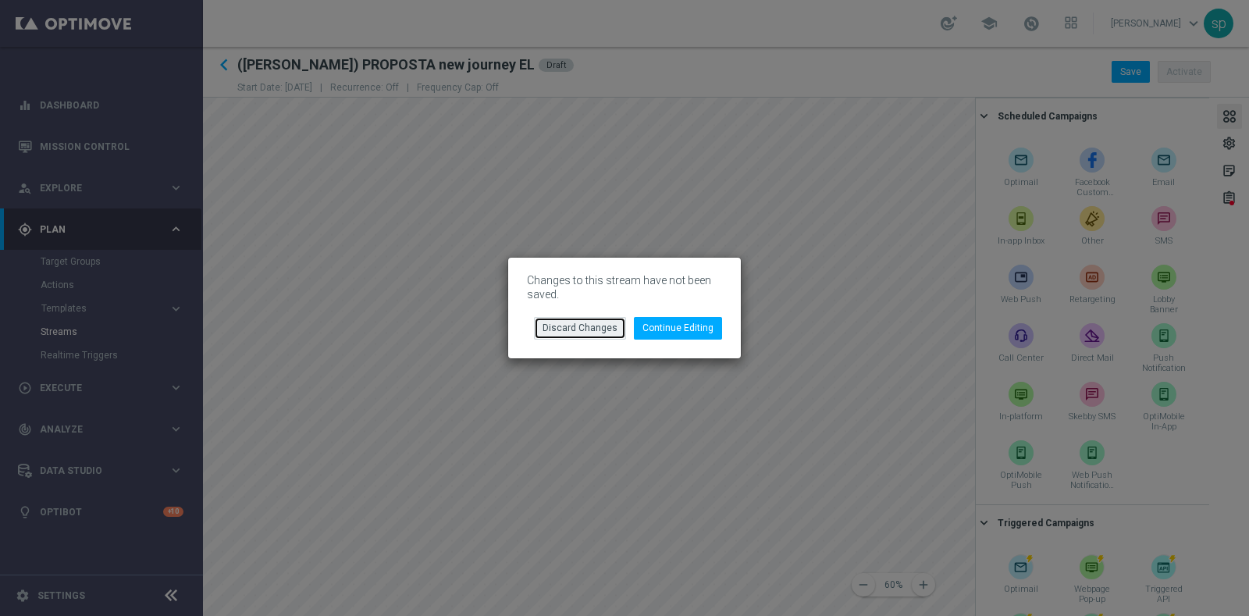
click at [602, 331] on button "Discard Changes" at bounding box center [580, 328] width 92 height 22
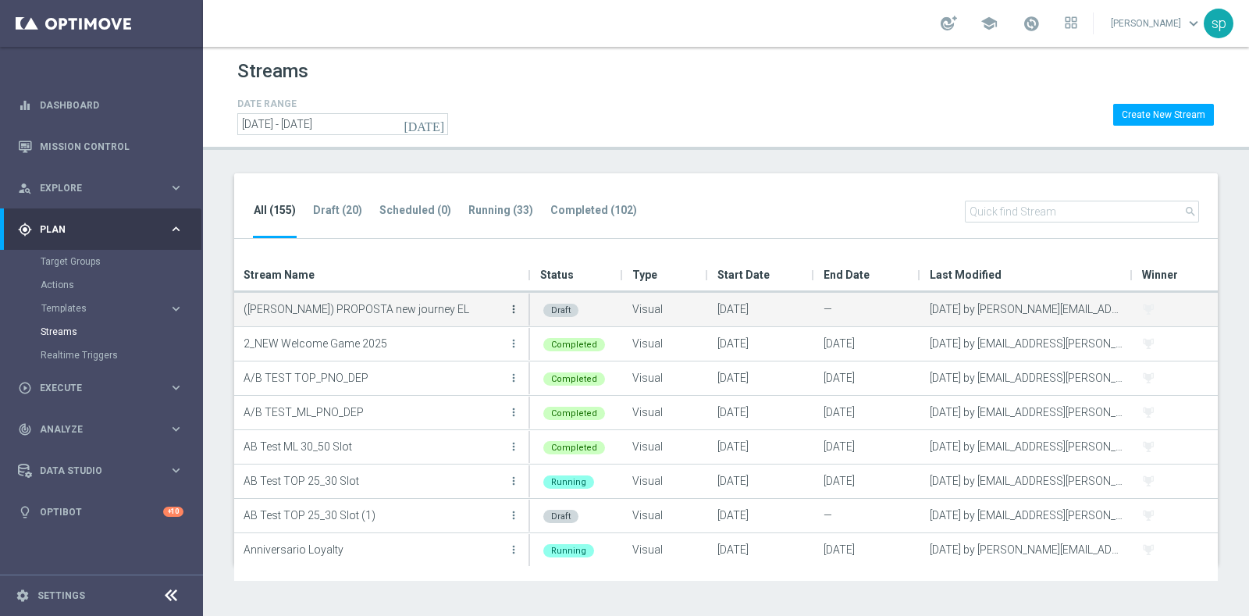
click at [511, 303] on icon "more_vert" at bounding box center [513, 309] width 12 height 12
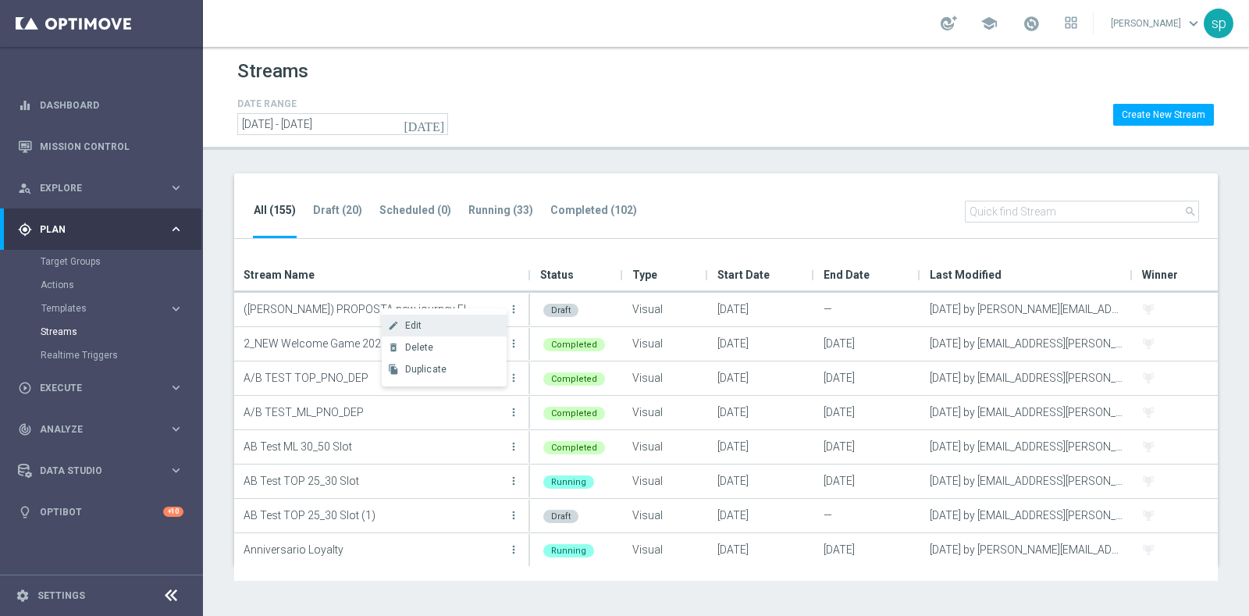
click at [458, 318] on div "create Edit" at bounding box center [444, 326] width 125 height 22
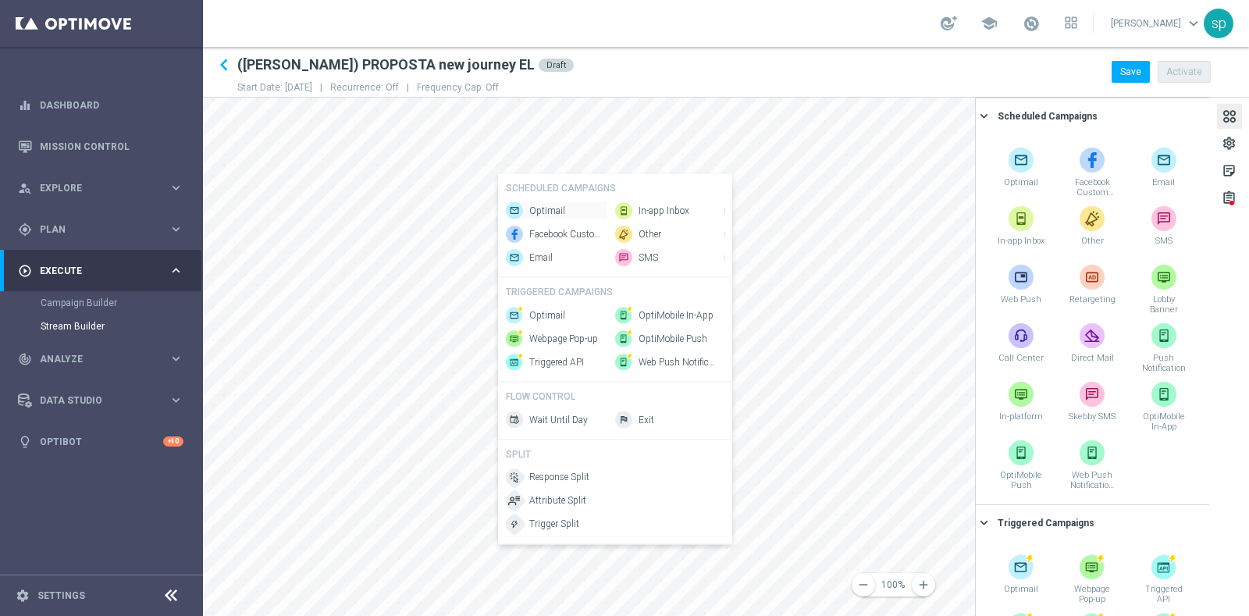
click at [555, 202] on div "Optimail" at bounding box center [556, 210] width 101 height 17
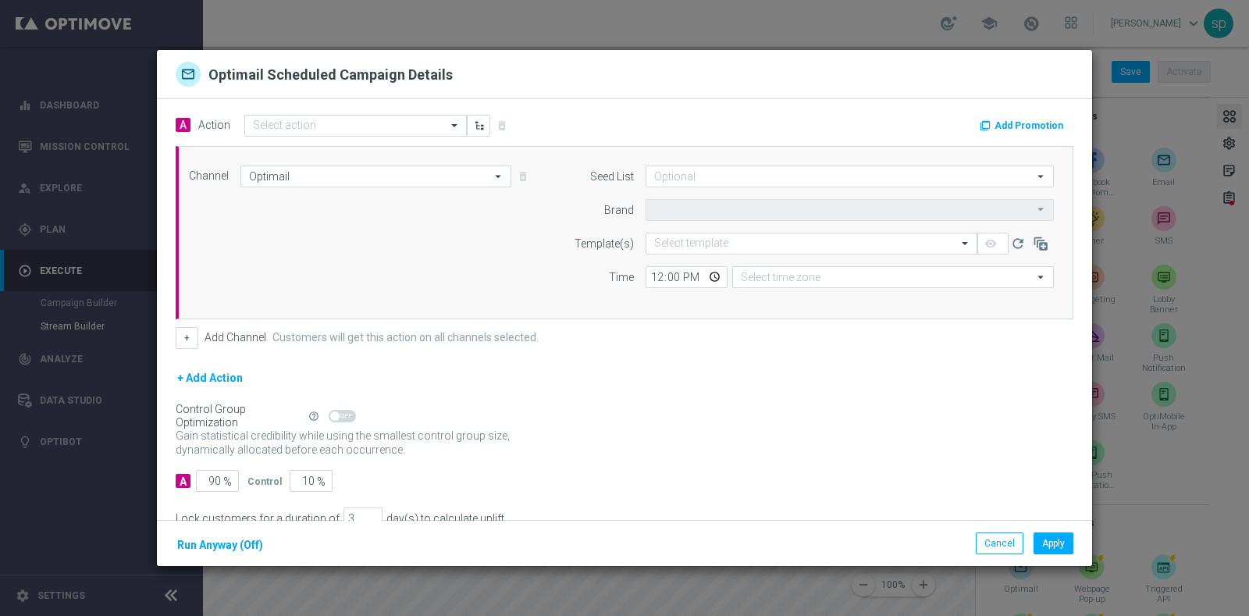
type input "Sisal Marketing"
type input "Central European Time (Berlin) (UTC +02:00)"
click at [988, 542] on button "Cancel" at bounding box center [1000, 543] width 48 height 22
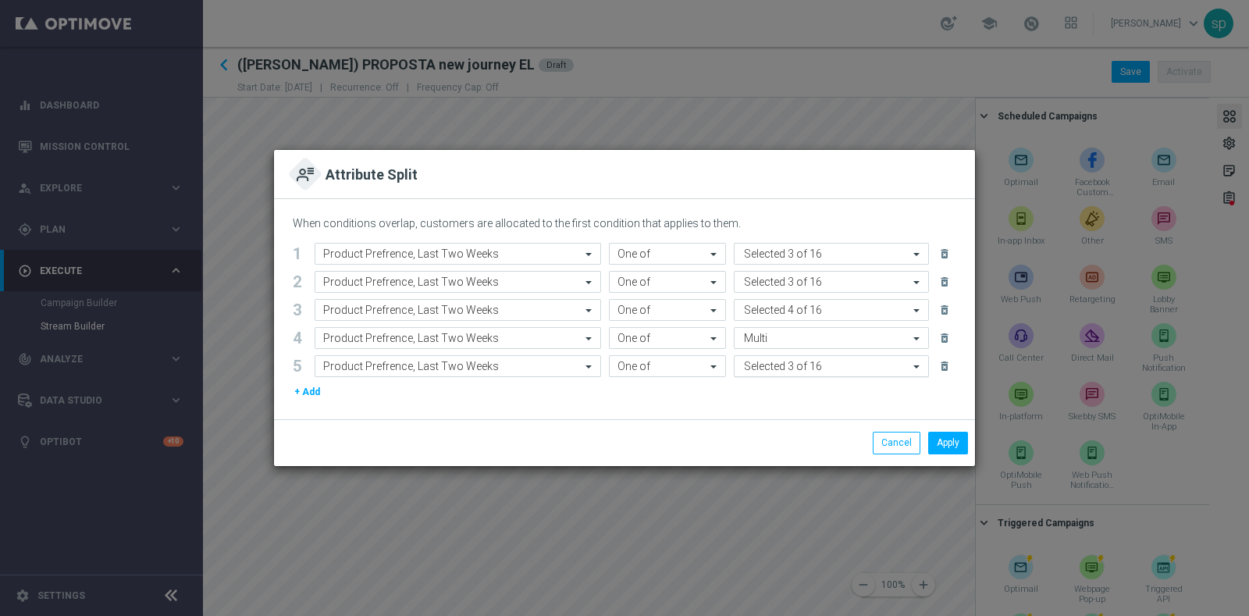
click at [874, 364] on input "text" at bounding box center [870, 367] width 77 height 13
click at [688, 397] on div "+ Add" at bounding box center [625, 391] width 664 height 17
click at [896, 442] on button "Cancel" at bounding box center [897, 443] width 48 height 22
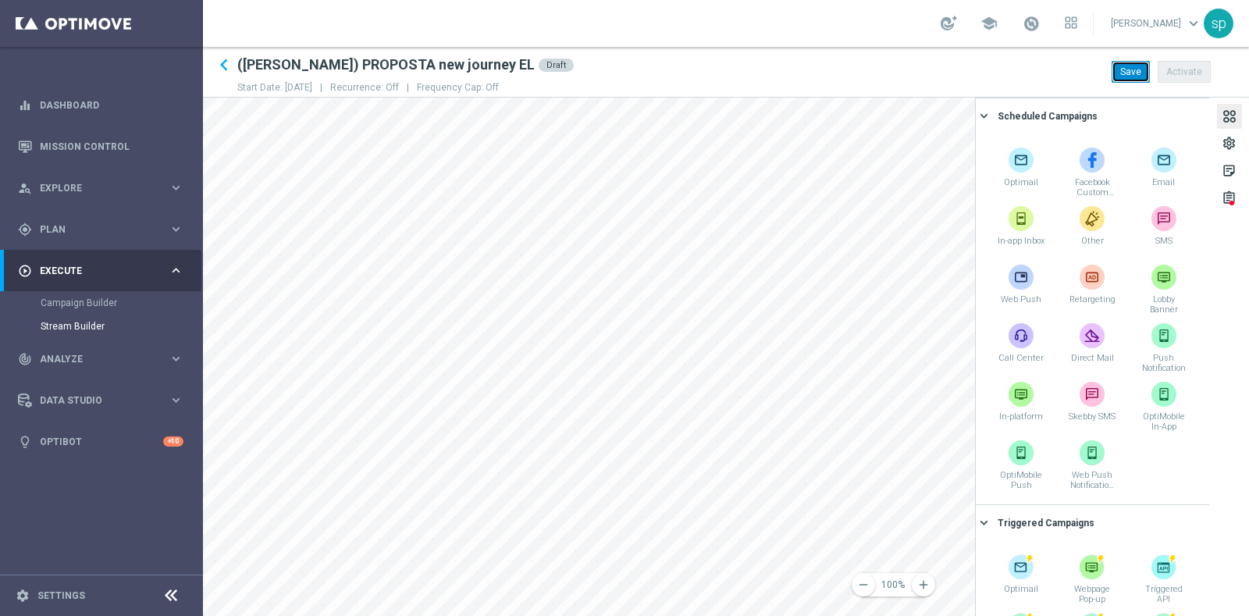
click at [1138, 61] on button "Save" at bounding box center [1131, 72] width 38 height 22
